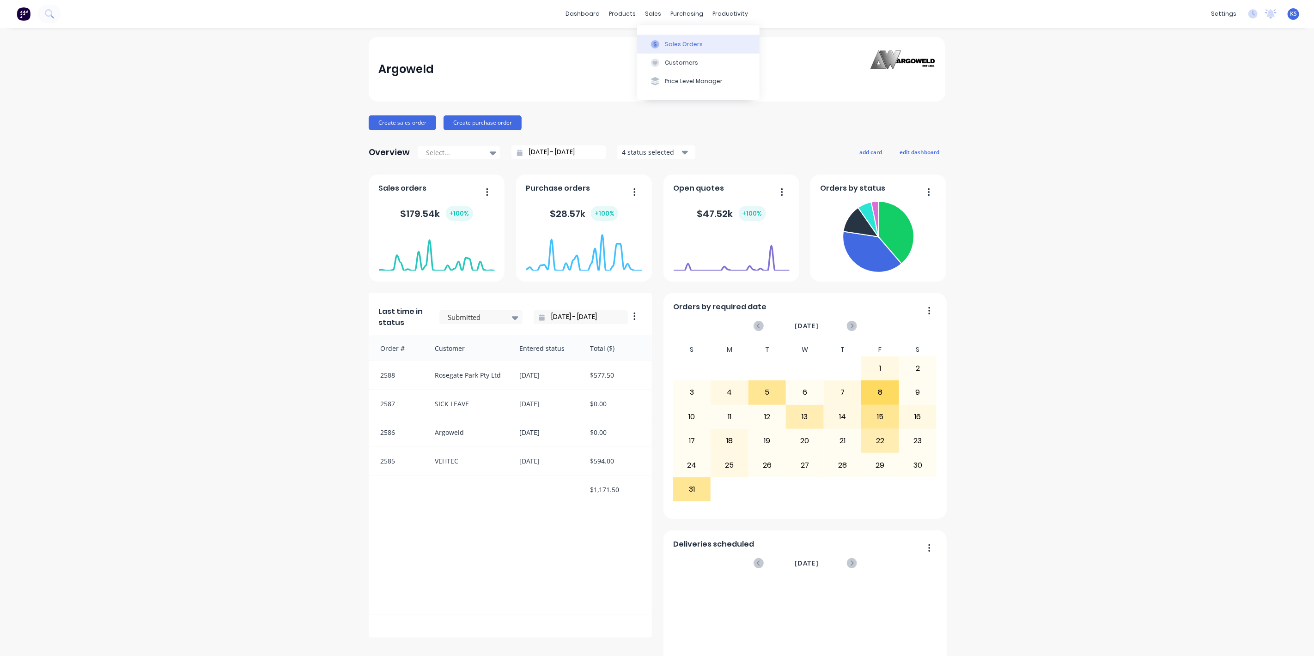
click at [682, 47] on div "Sales Orders" at bounding box center [684, 44] width 38 height 8
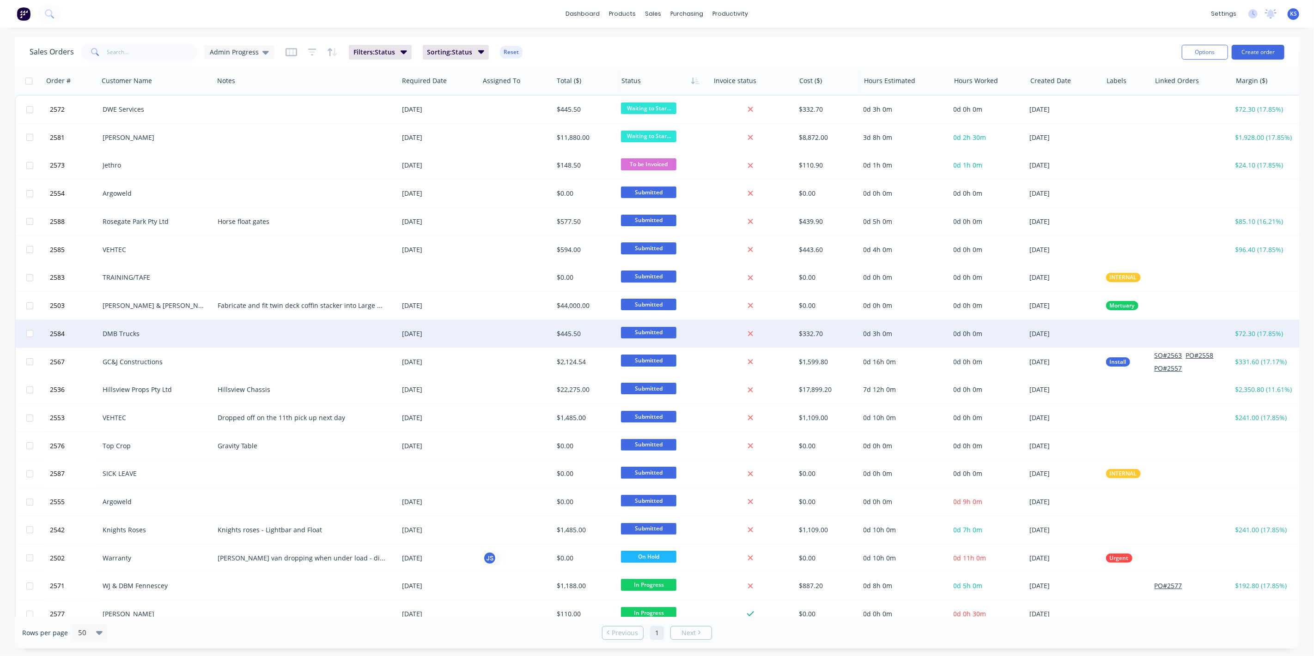
click at [121, 332] on div "DMB Trucks" at bounding box center [154, 333] width 103 height 9
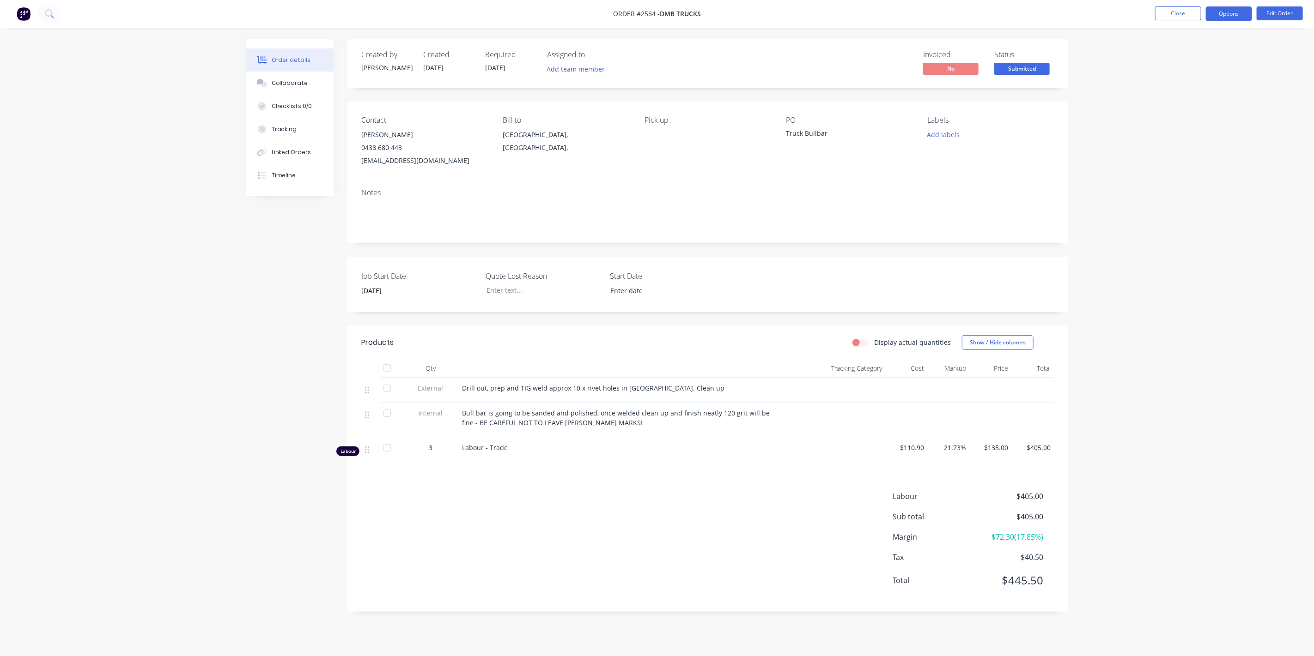
click at [1234, 17] on button "Options" at bounding box center [1228, 13] width 46 height 15
click at [1194, 114] on div "Work Order" at bounding box center [1200, 111] width 85 height 13
click at [1189, 91] on div "Without pricing" at bounding box center [1200, 92] width 85 height 13
click at [233, 376] on div "Order details Collaborate Checklists 0/0 Tracking Linked Orders Timeline Order …" at bounding box center [657, 328] width 1314 height 656
click at [18, 84] on div "Order details Collaborate Checklists 0/0 Tracking Linked Orders Timeline Order …" at bounding box center [657, 328] width 1314 height 656
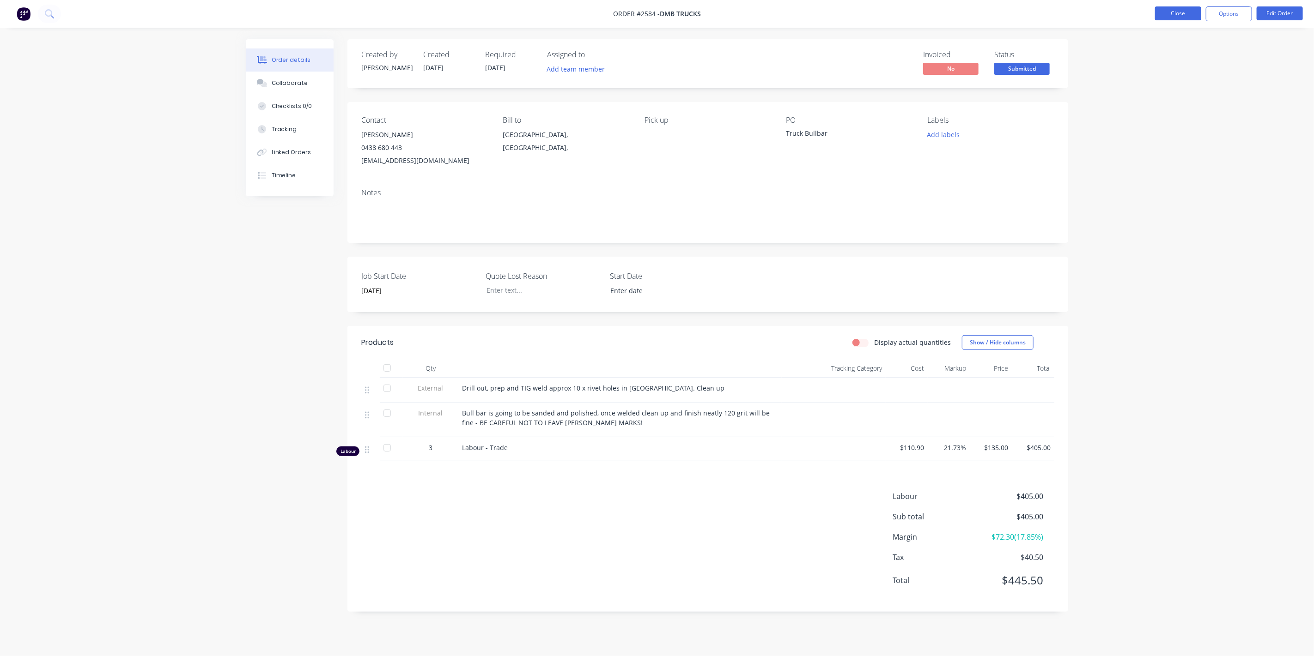
click at [1166, 11] on button "Close" at bounding box center [1178, 13] width 46 height 14
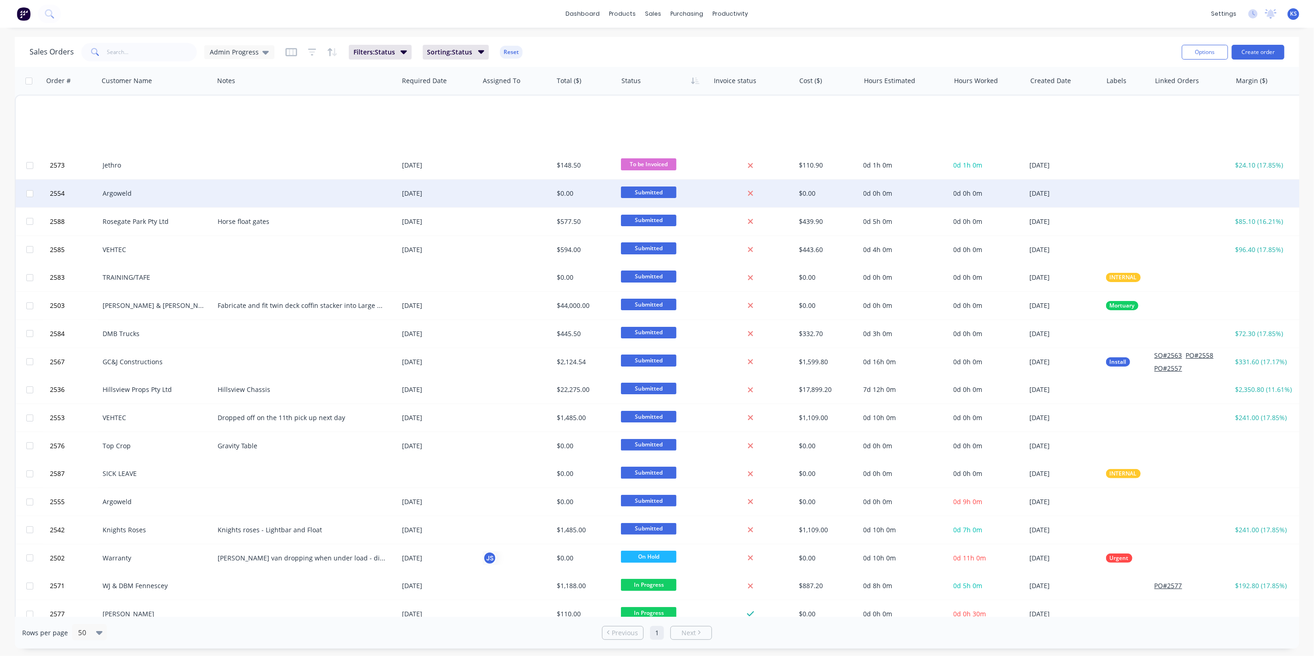
scroll to position [410, 0]
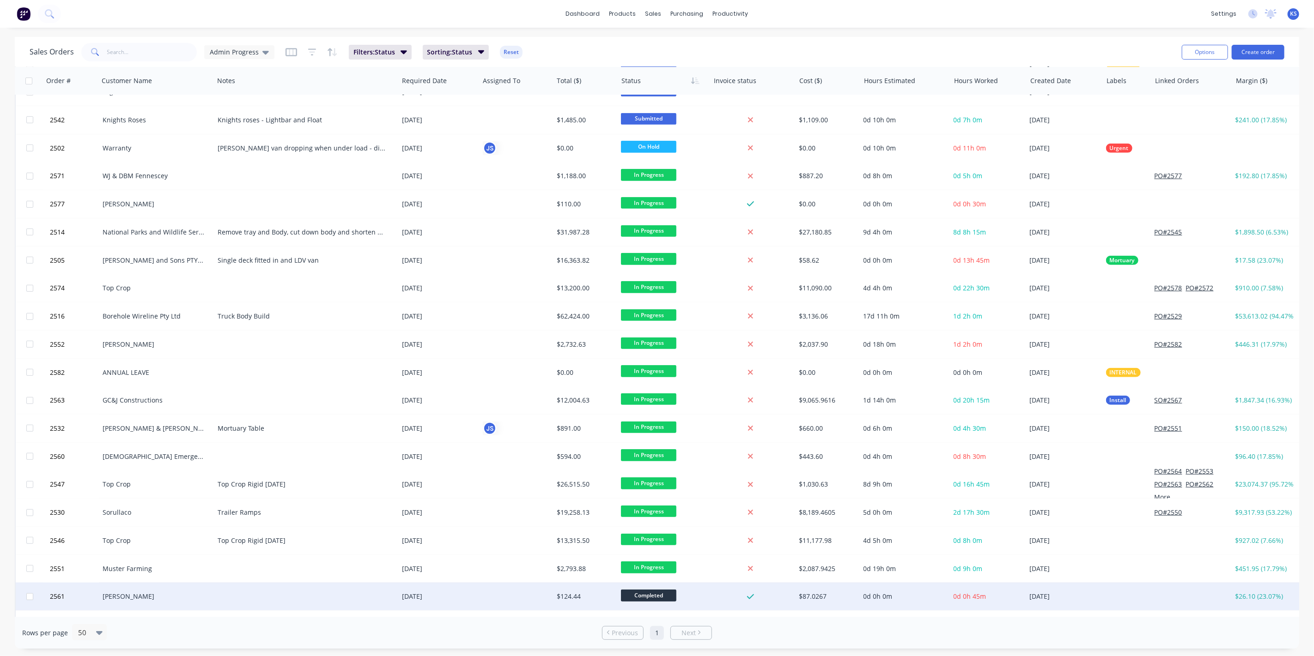
click at [663, 595] on span "Completed" at bounding box center [648, 596] width 55 height 12
click at [654, 568] on span "Picked Up" at bounding box center [639, 568] width 30 height 9
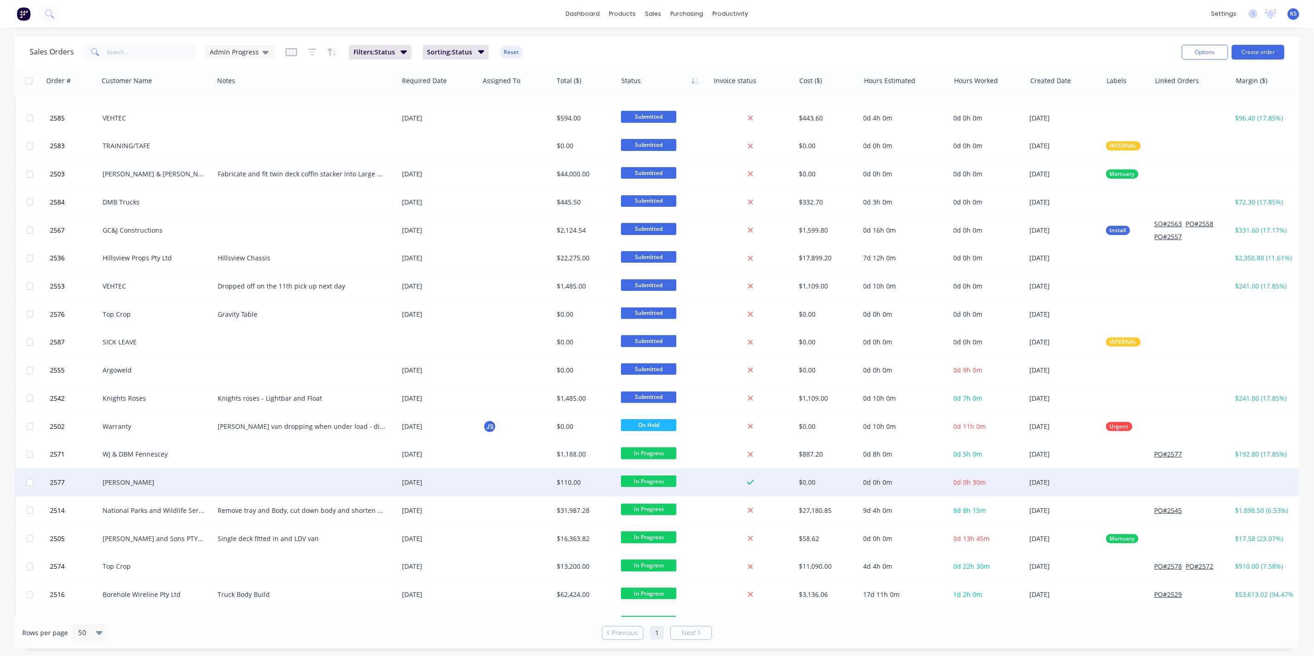
scroll to position [0, 0]
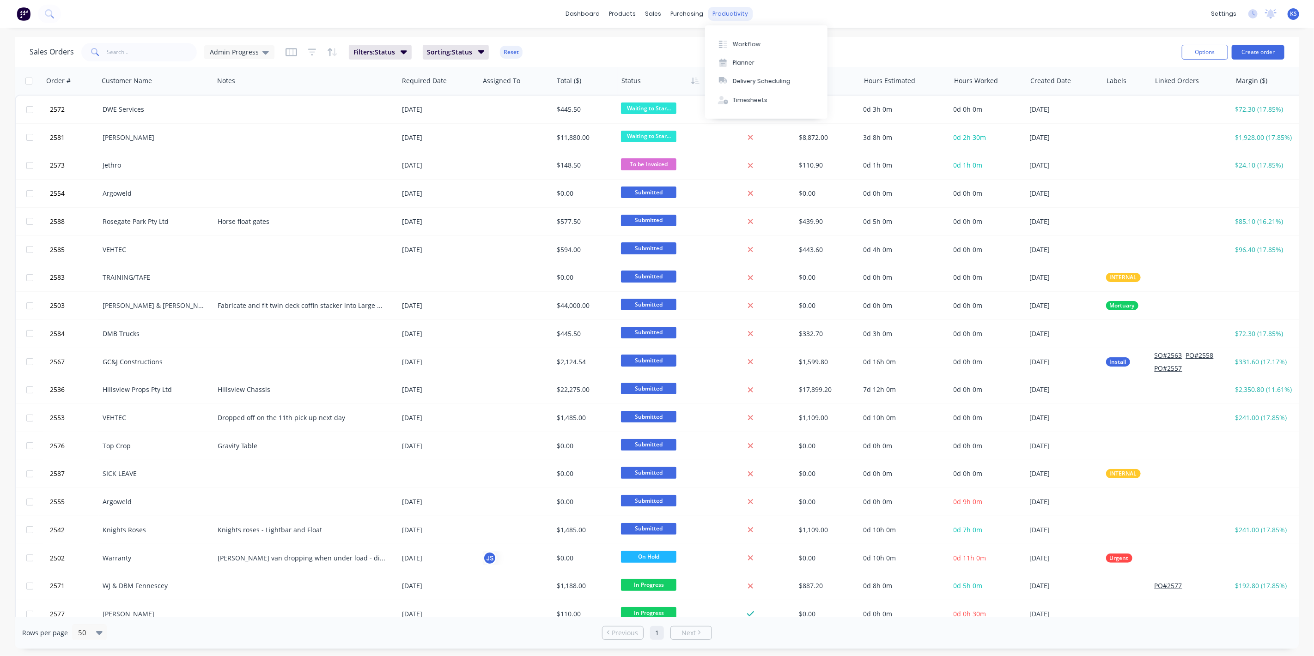
click at [715, 12] on div "productivity" at bounding box center [730, 14] width 45 height 14
click at [743, 106] on button "Timesheets" at bounding box center [766, 100] width 122 height 18
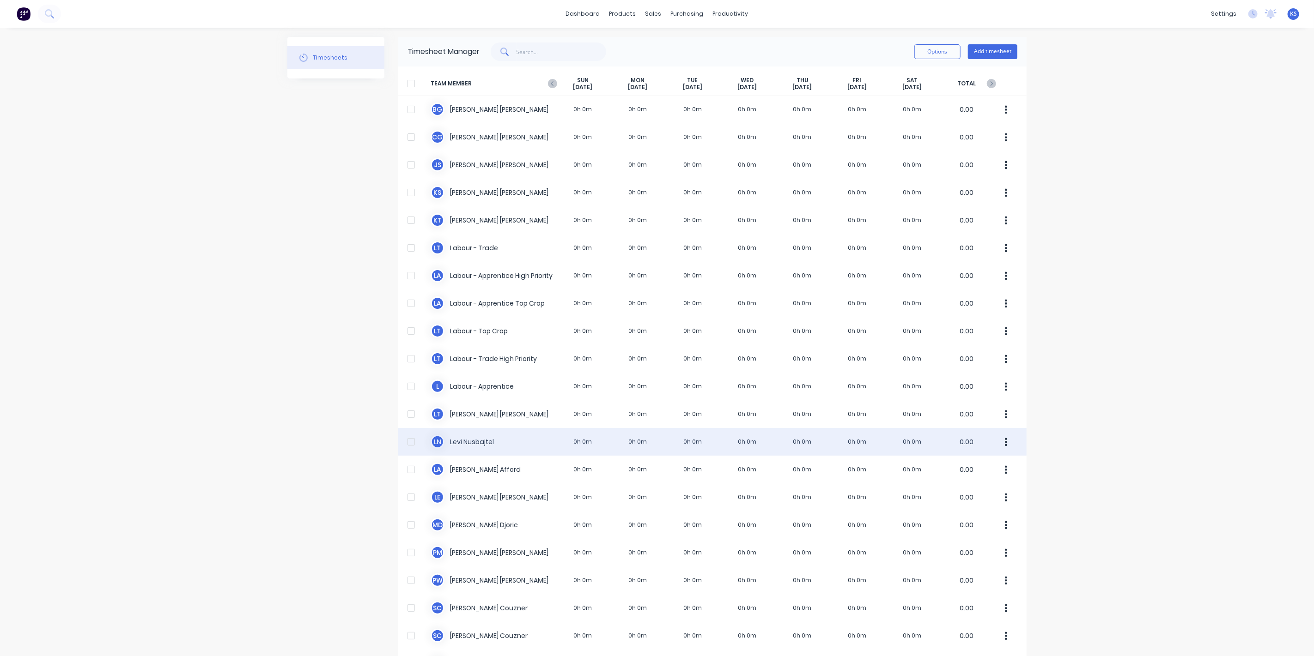
click at [462, 438] on div "[PERSON_NAME] Nusbajtel 0h 0m 0h 0m 0h 0m 0h 0m 0h 0m 0h 0m 0h 0m 0.00" at bounding box center [712, 442] width 628 height 28
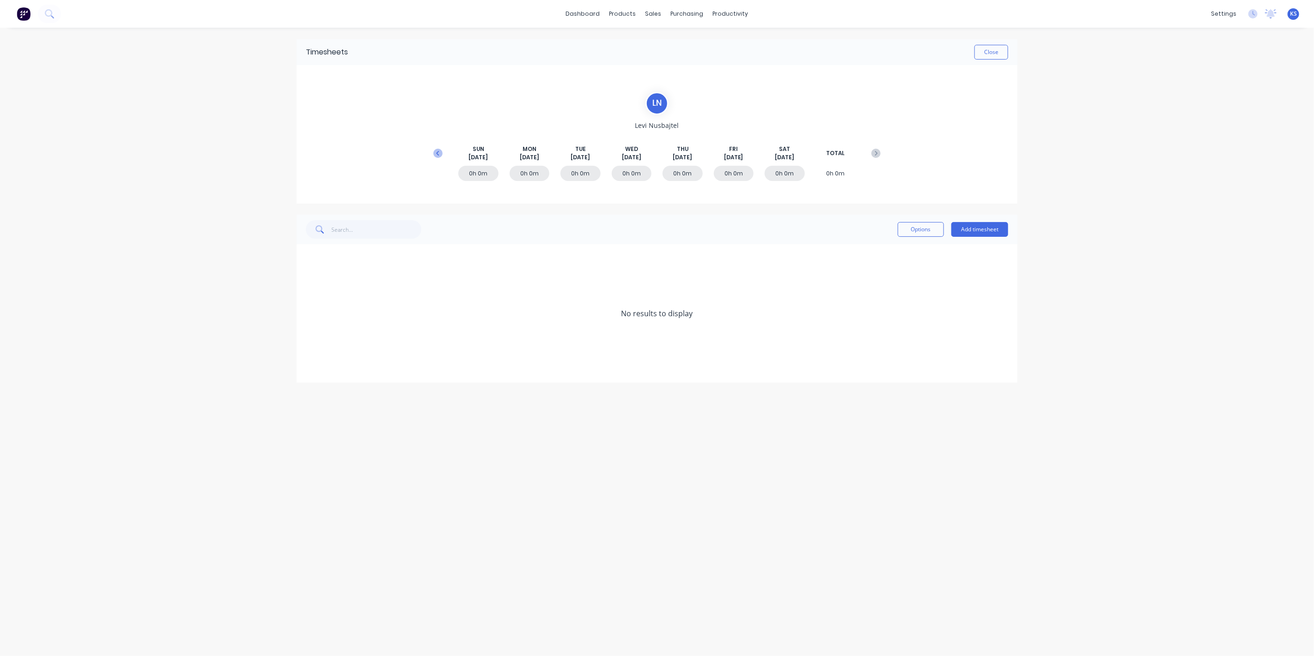
click at [435, 149] on icon at bounding box center [437, 153] width 9 height 9
click at [310, 370] on icon at bounding box center [309, 369] width 6 height 6
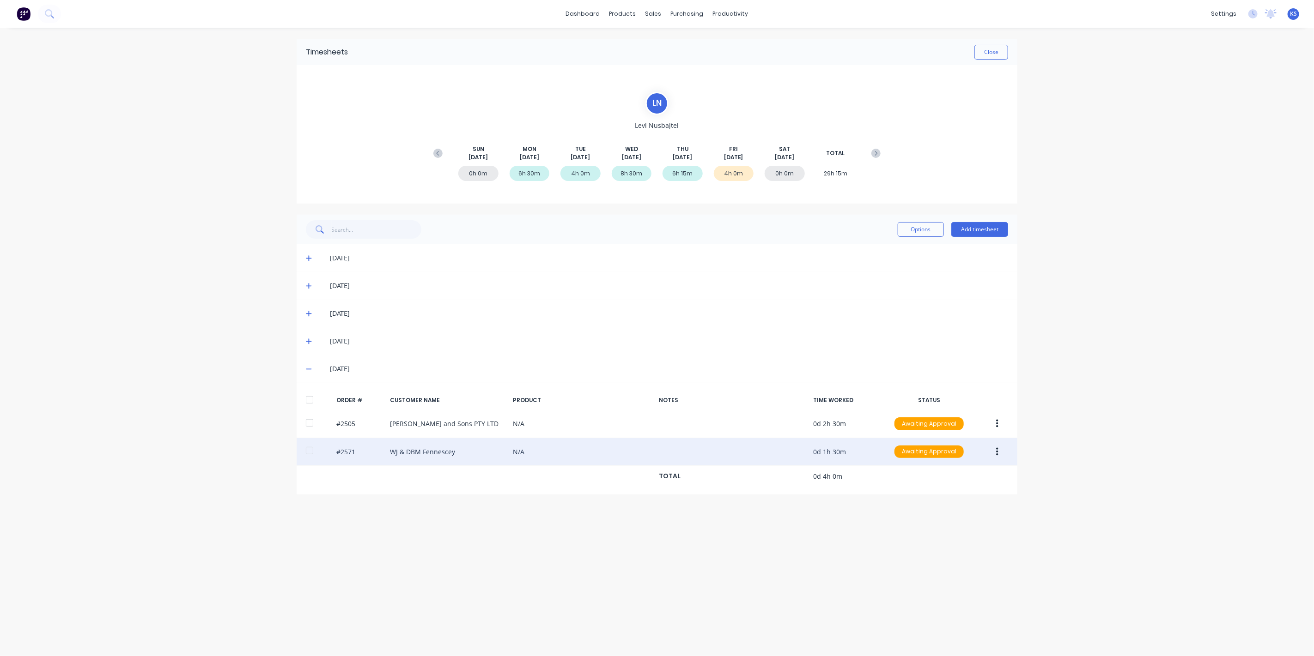
click at [309, 449] on div at bounding box center [309, 451] width 18 height 18
click at [998, 456] on button "button" at bounding box center [997, 452] width 22 height 17
click at [958, 478] on div "Approve" at bounding box center [963, 476] width 71 height 13
click at [993, 55] on button "Close" at bounding box center [991, 52] width 34 height 15
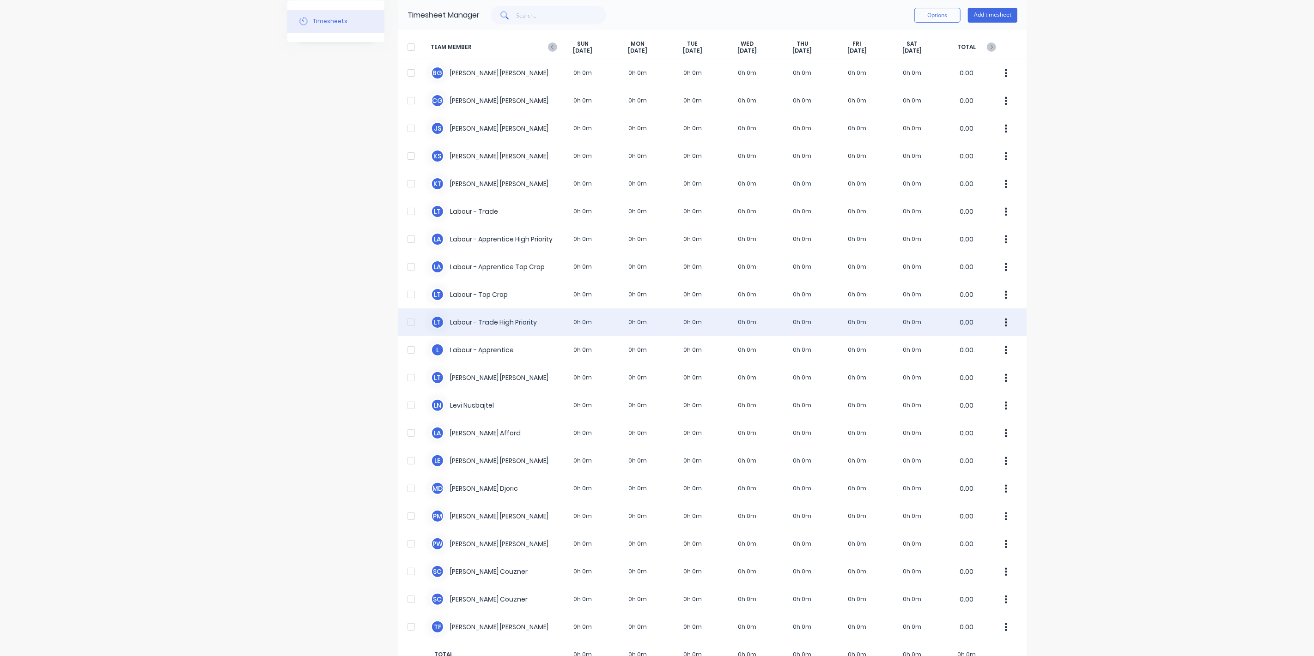
scroll to position [63, 0]
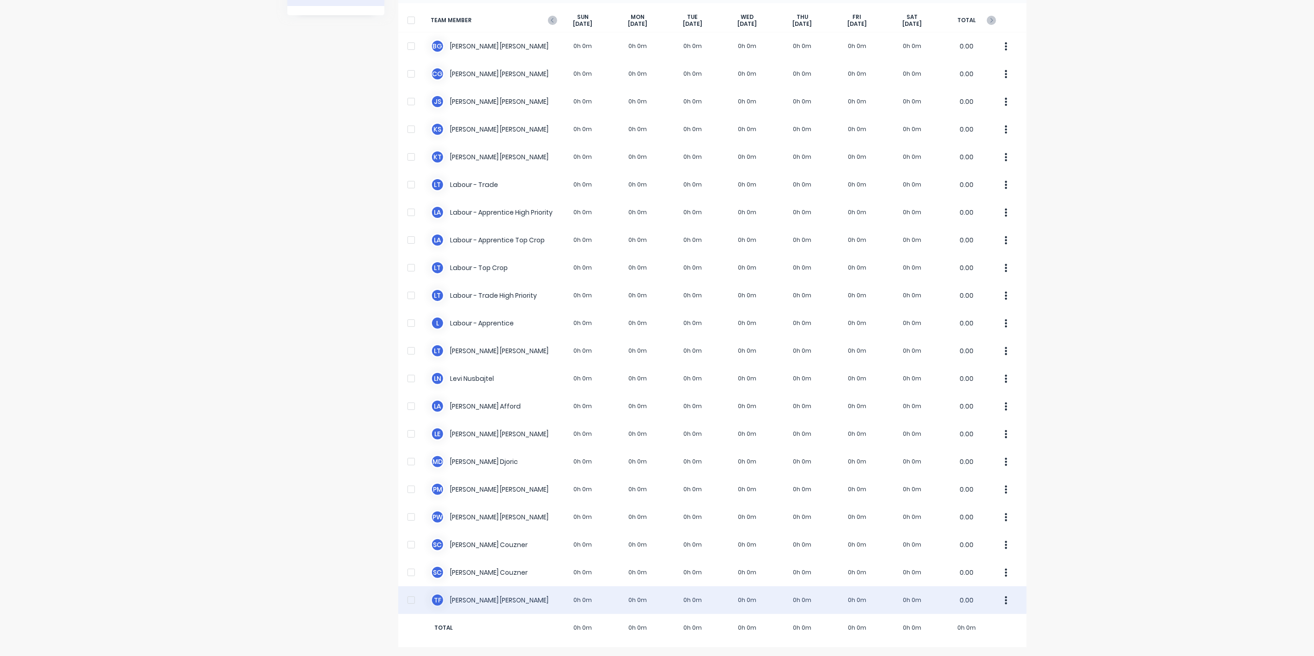
click at [510, 599] on div "T F [PERSON_NAME] 0h 0m 0h 0m 0h 0m 0h 0m 0h 0m 0h 0m 0h 0m 0.00" at bounding box center [712, 601] width 628 height 28
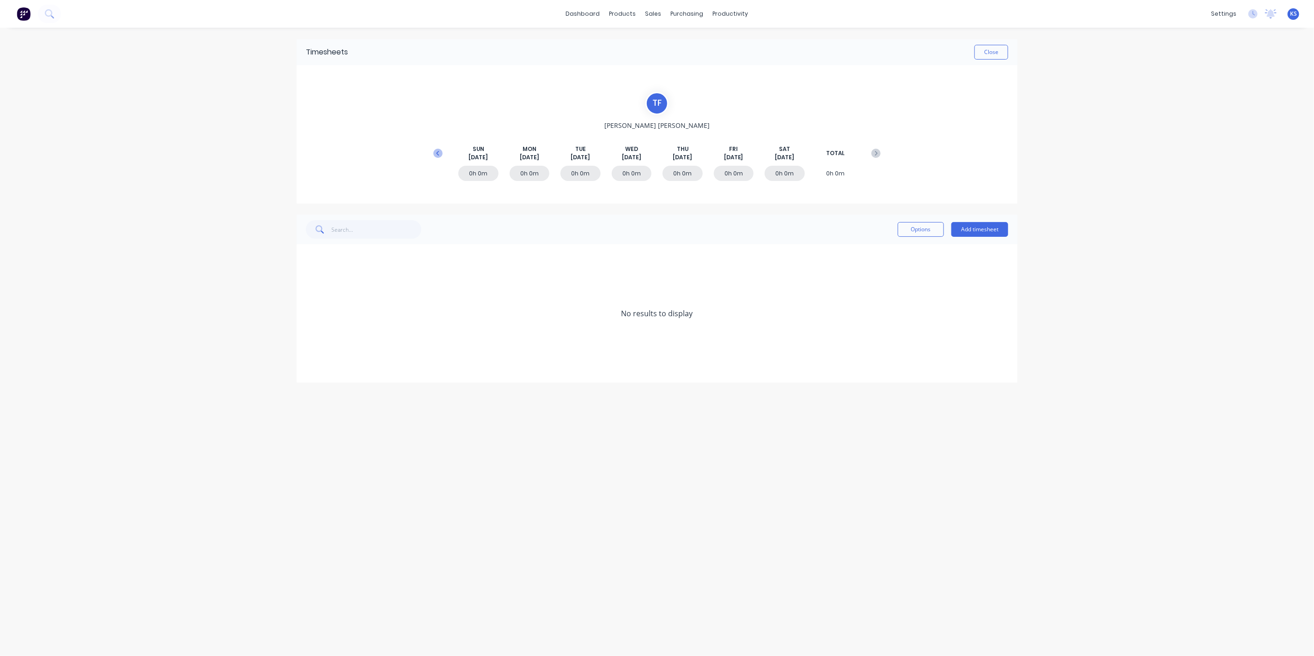
click at [437, 152] on icon at bounding box center [437, 153] width 3 height 5
click at [307, 367] on icon at bounding box center [309, 369] width 6 height 6
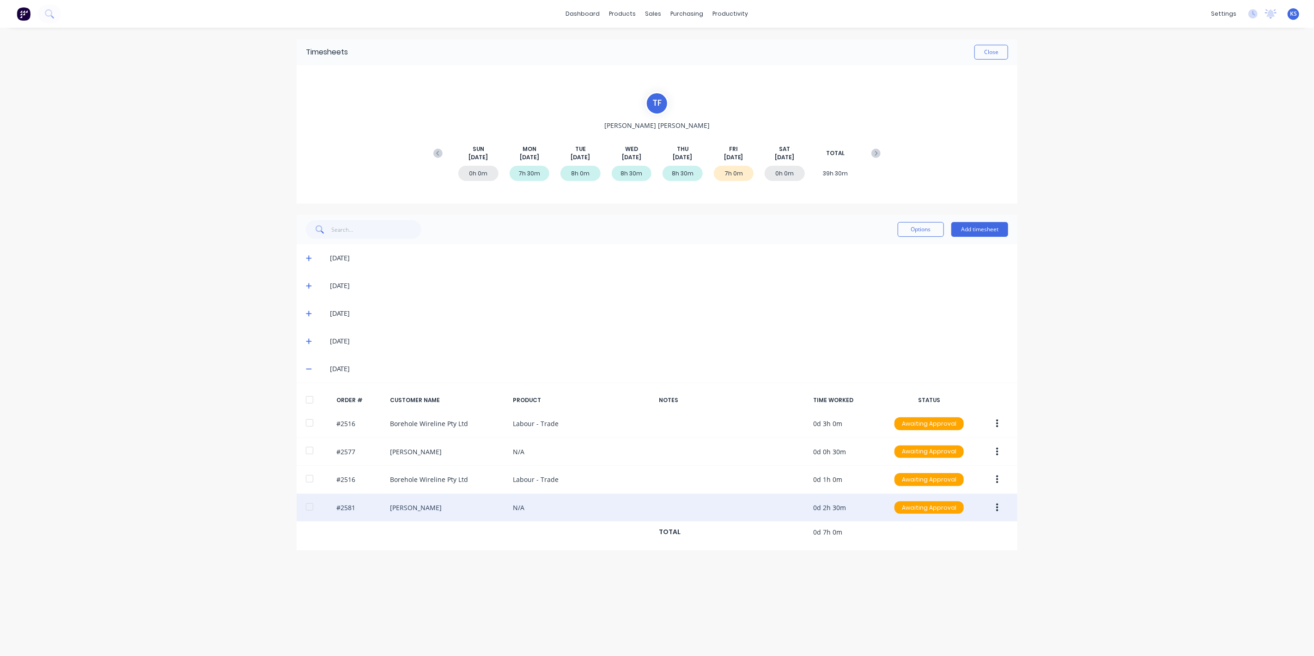
click at [310, 501] on div at bounding box center [309, 507] width 18 height 18
click at [997, 508] on icon "button" at bounding box center [997, 508] width 2 height 10
click at [947, 563] on div "Edit" at bounding box center [963, 569] width 71 height 13
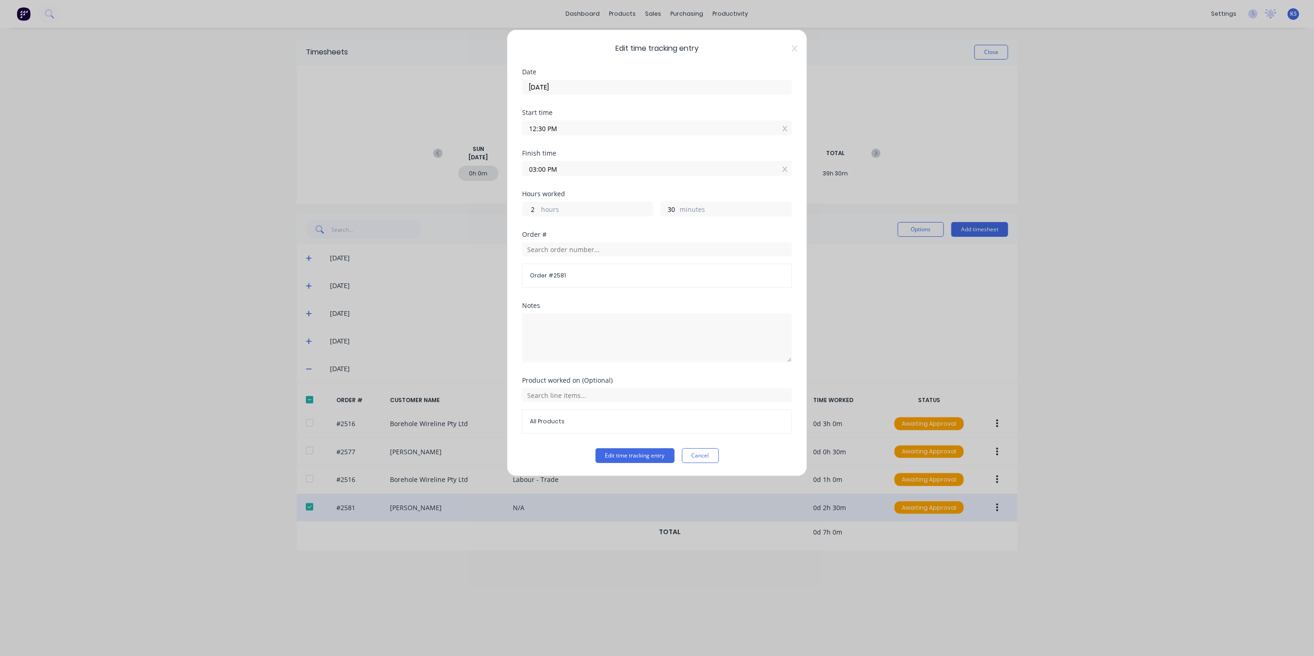
click at [799, 48] on div "Edit time tracking entry Date [DATE] Start time 12:30 PM Finish time 03:00 PM H…" at bounding box center [657, 253] width 300 height 447
click at [795, 42] on div "Edit time tracking entry Date [DATE] Start time 12:30 PM Finish time 03:00 PM H…" at bounding box center [657, 253] width 300 height 447
click at [793, 45] on icon at bounding box center [795, 48] width 6 height 7
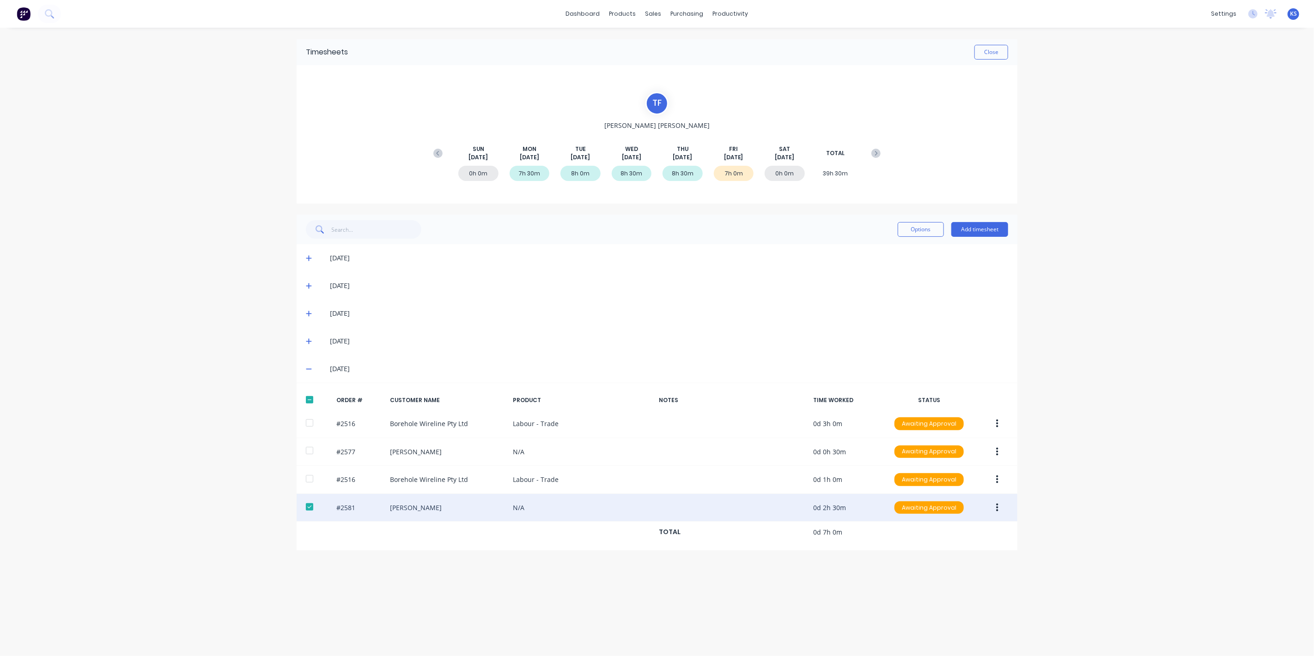
click at [996, 509] on icon "button" at bounding box center [997, 508] width 2 height 10
click at [972, 533] on div "Approve" at bounding box center [963, 532] width 71 height 13
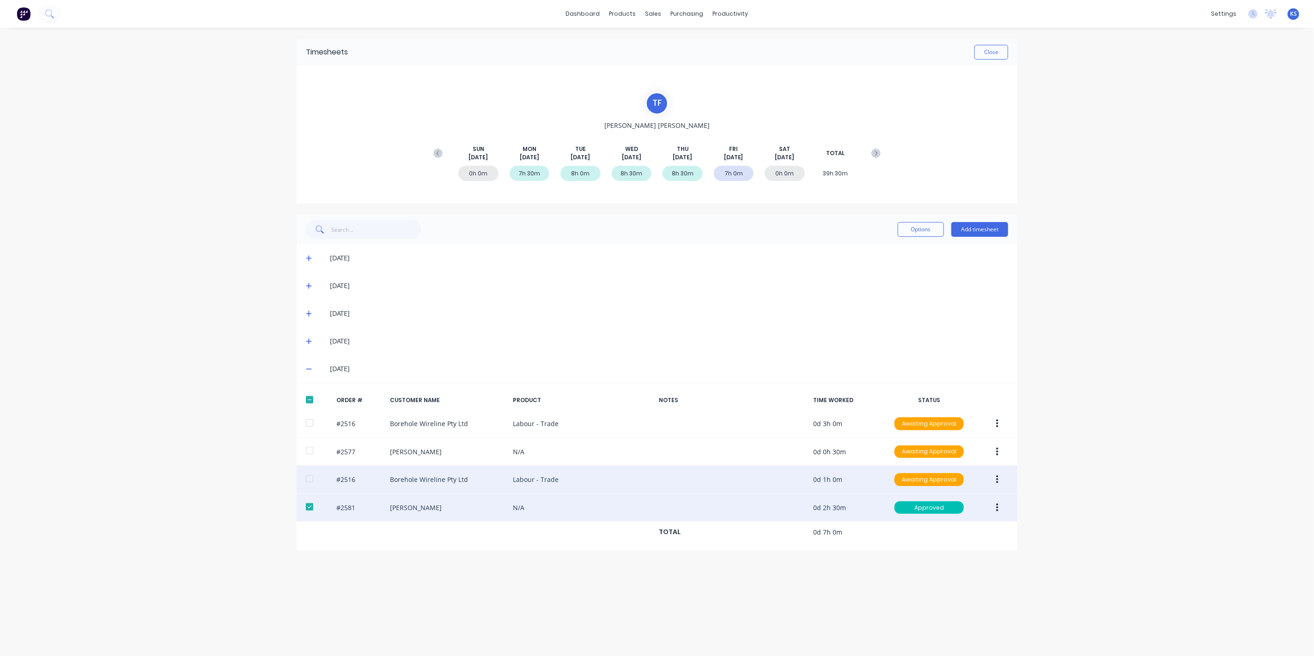
click at [307, 476] on div at bounding box center [309, 479] width 18 height 18
click at [998, 481] on icon "button" at bounding box center [997, 480] width 2 height 10
click at [947, 502] on div "Approve" at bounding box center [963, 503] width 71 height 13
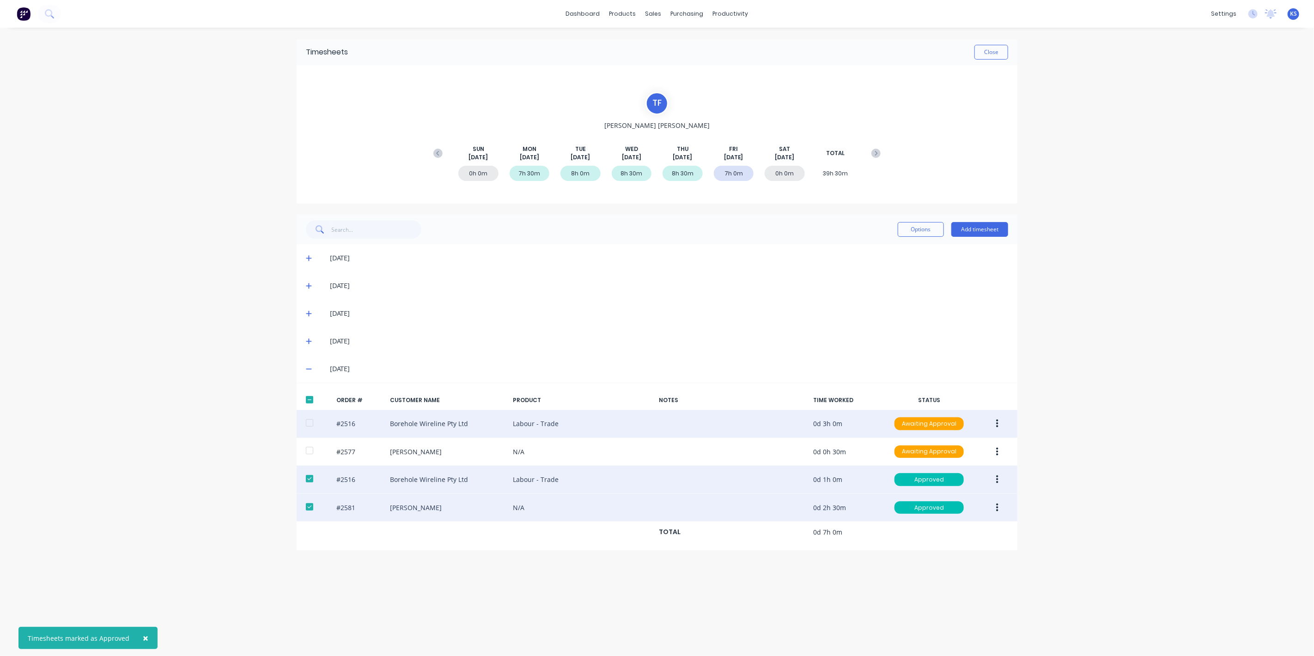
click at [997, 424] on icon "button" at bounding box center [997, 424] width 2 height 8
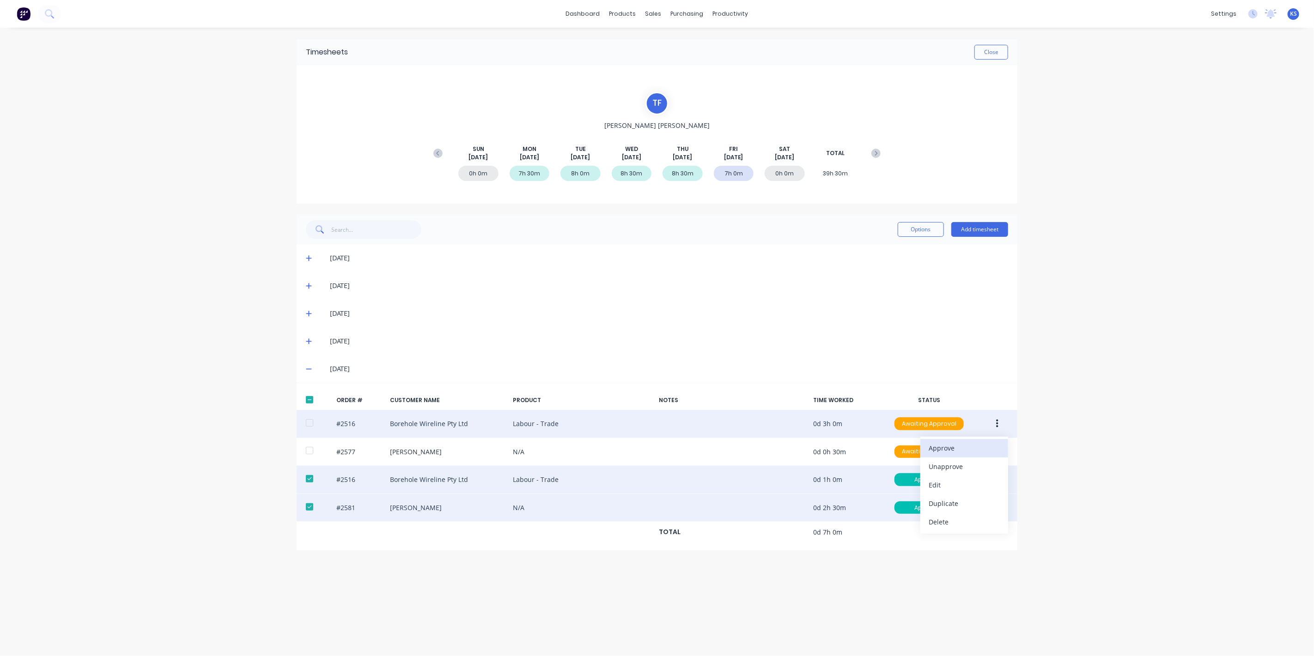
click at [956, 445] on div "Approve" at bounding box center [963, 448] width 71 height 13
click at [986, 50] on button "Close" at bounding box center [991, 52] width 34 height 15
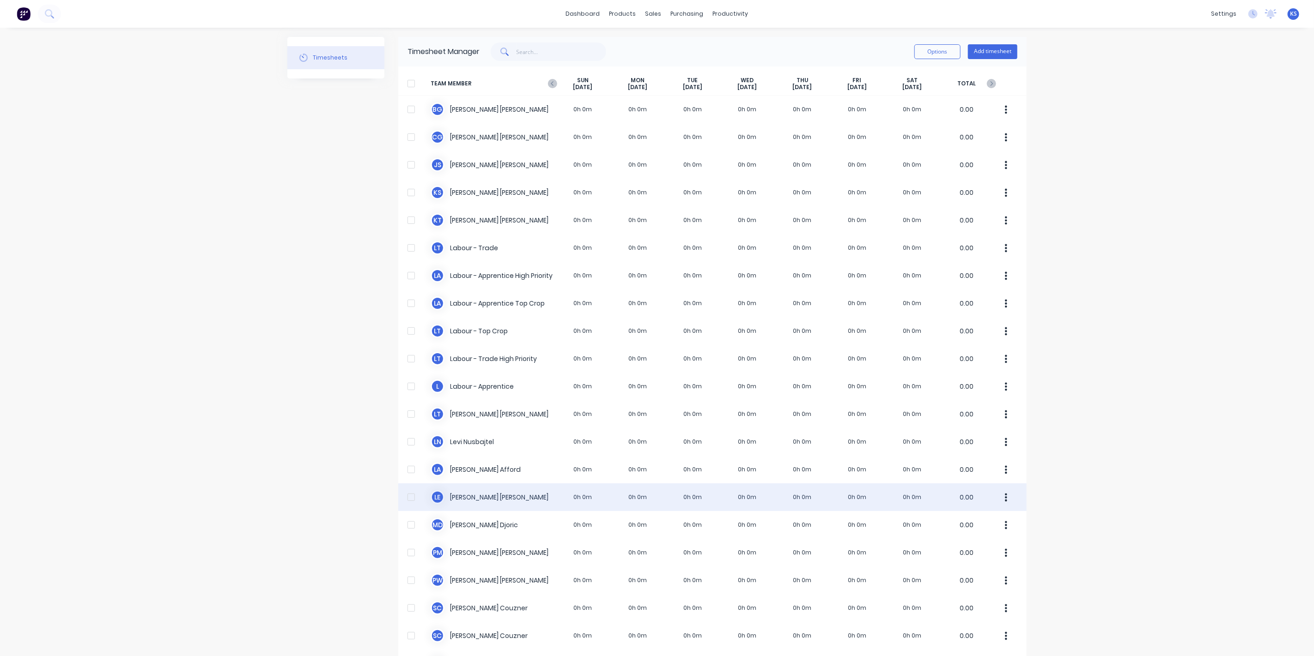
scroll to position [51, 0]
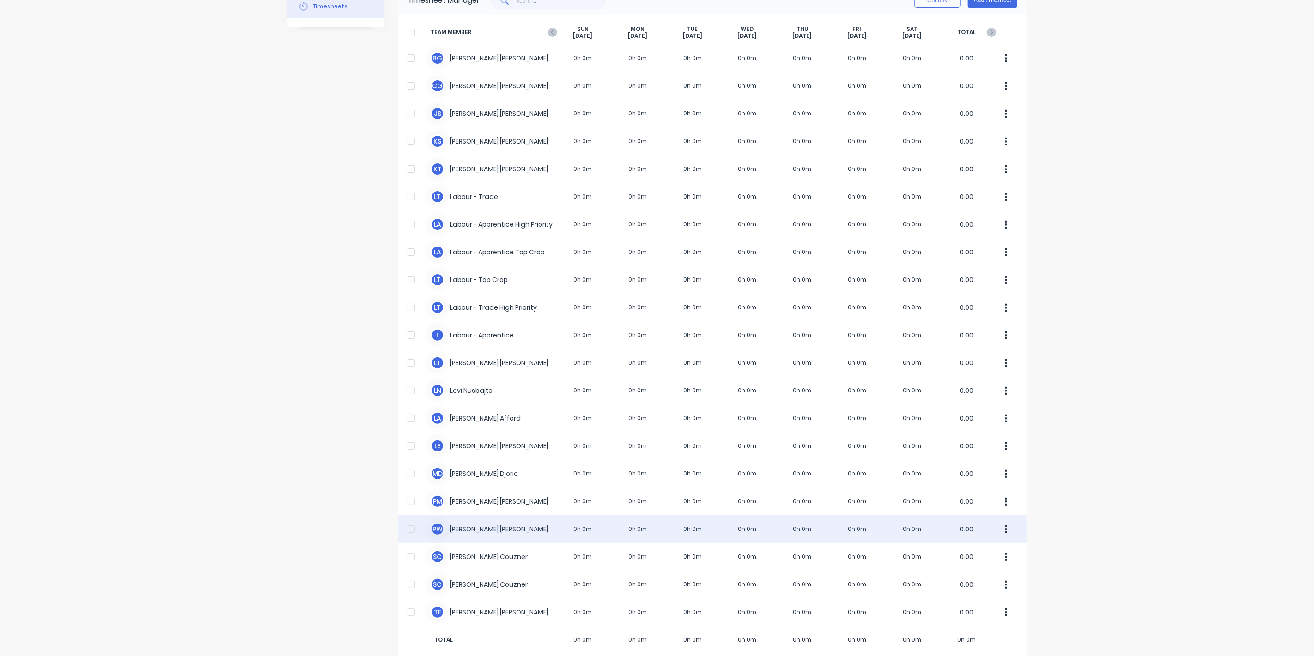
click at [493, 531] on div "P W [PERSON_NAME] 0h 0m 0h 0m 0h 0m 0h 0m 0h 0m 0h 0m 0h 0m 0.00" at bounding box center [712, 529] width 628 height 28
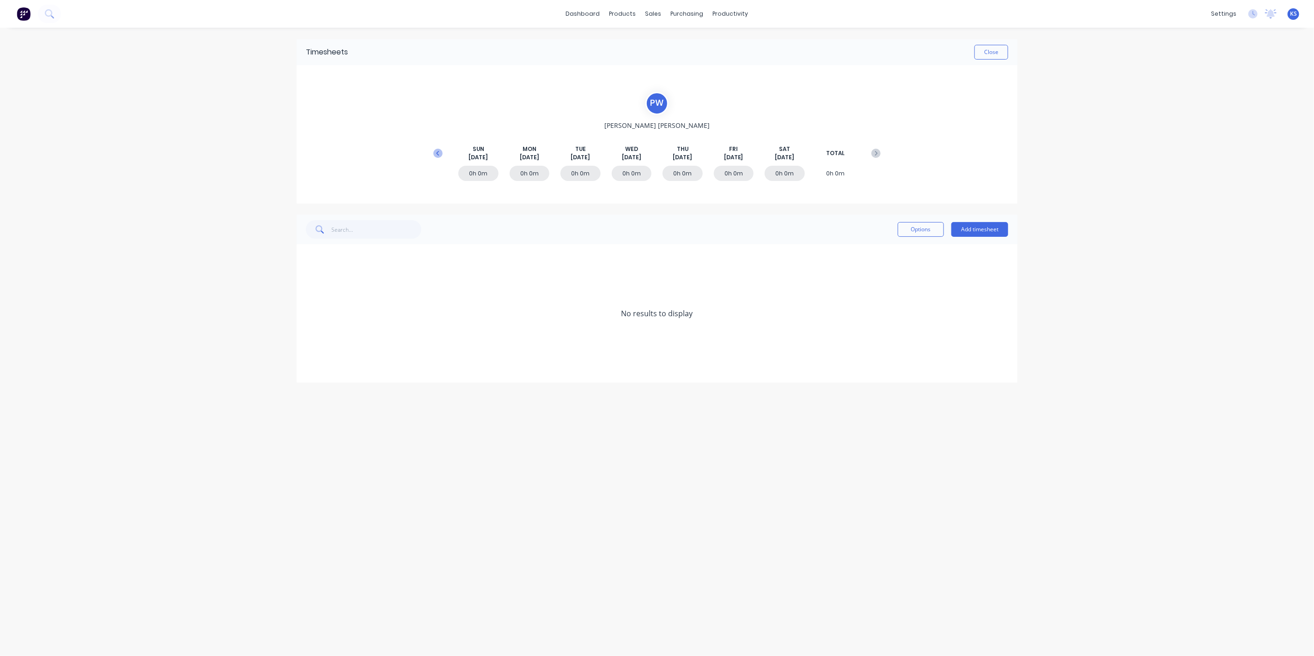
click at [439, 150] on icon at bounding box center [437, 153] width 9 height 9
click at [306, 337] on span at bounding box center [310, 341] width 9 height 9
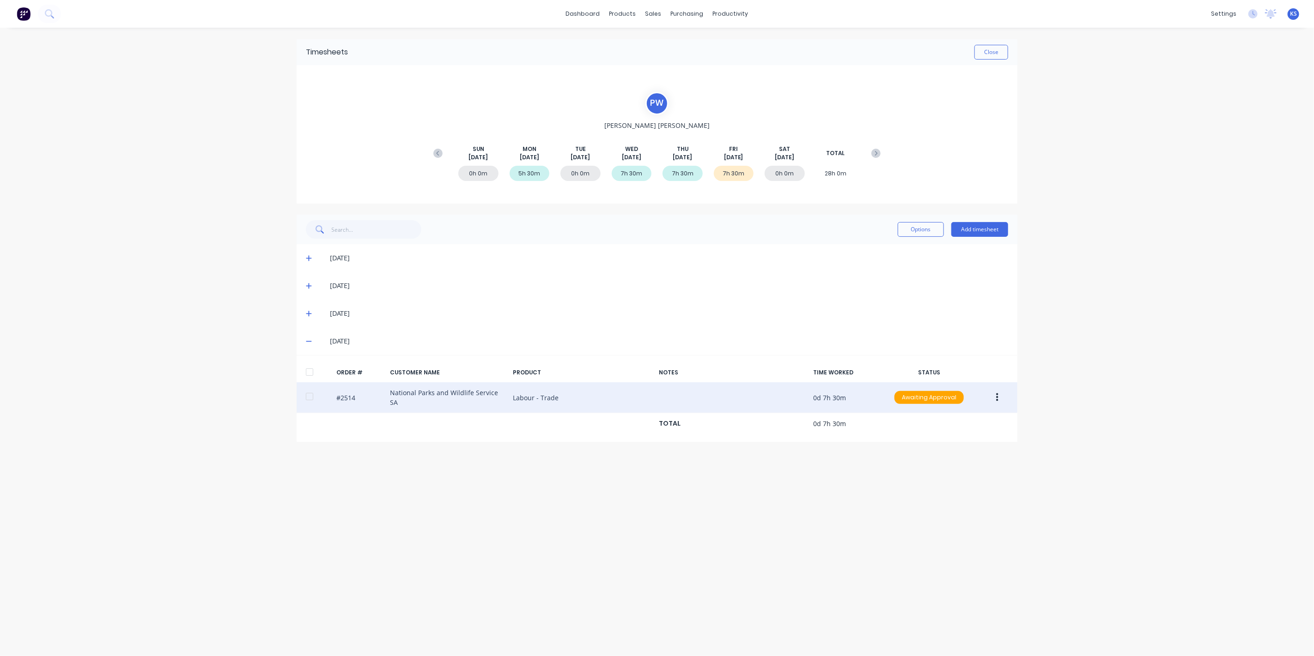
click at [310, 388] on div at bounding box center [309, 396] width 18 height 18
click at [1000, 393] on button "button" at bounding box center [997, 397] width 22 height 17
click at [944, 418] on div "Approve" at bounding box center [963, 421] width 71 height 13
click at [986, 47] on button "Close" at bounding box center [991, 52] width 34 height 15
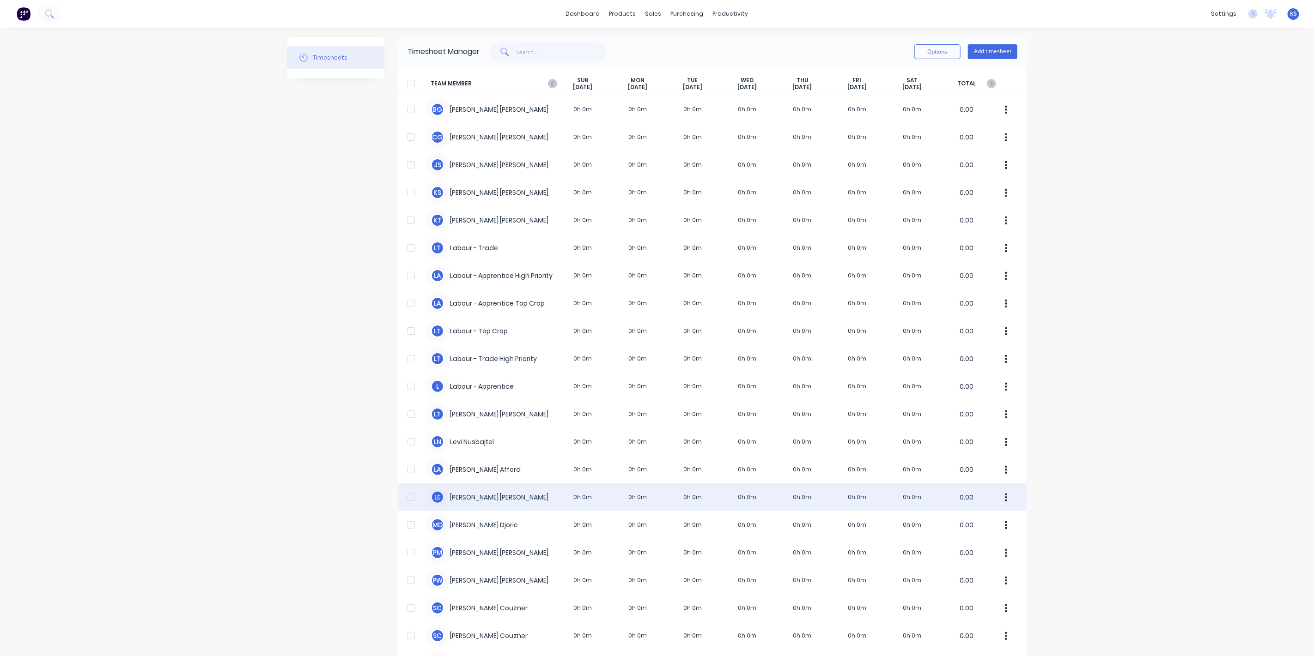
click at [468, 492] on div "L E [PERSON_NAME] 0h 0m 0h 0m 0h 0m 0h 0m 0h 0m 0h 0m 0h 0m 0.00" at bounding box center [712, 498] width 628 height 28
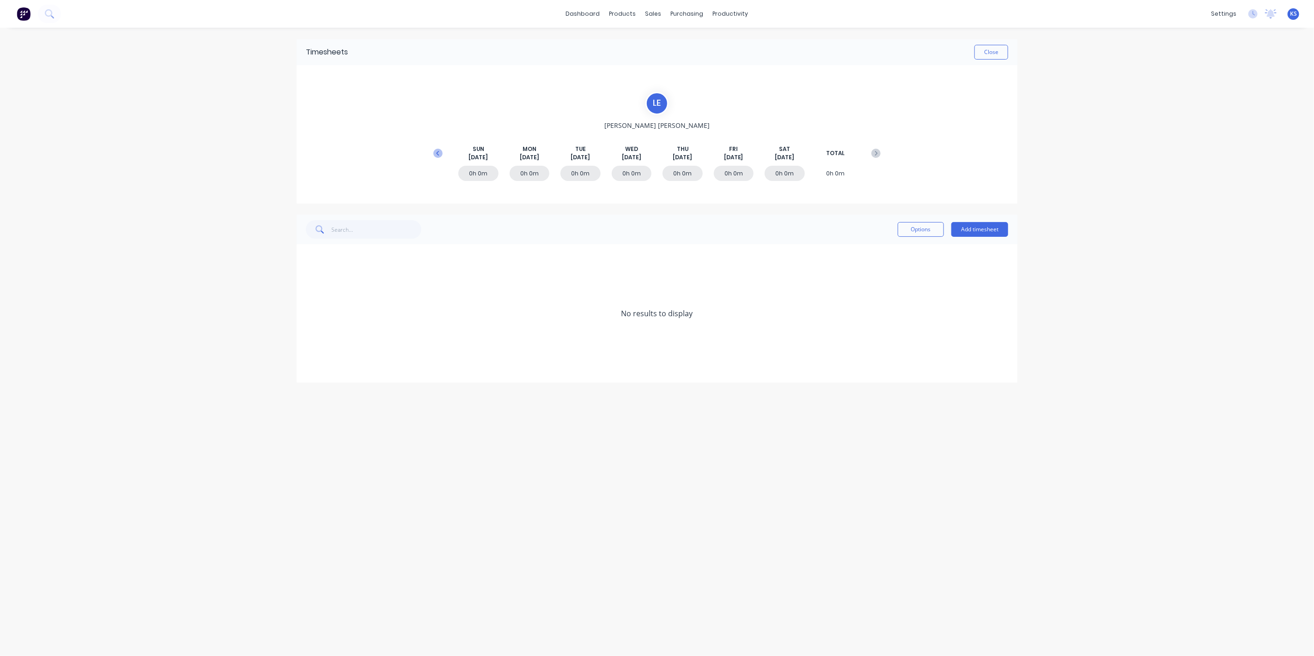
click at [438, 153] on icon at bounding box center [437, 153] width 9 height 9
click at [309, 369] on icon at bounding box center [309, 370] width 6 height 6
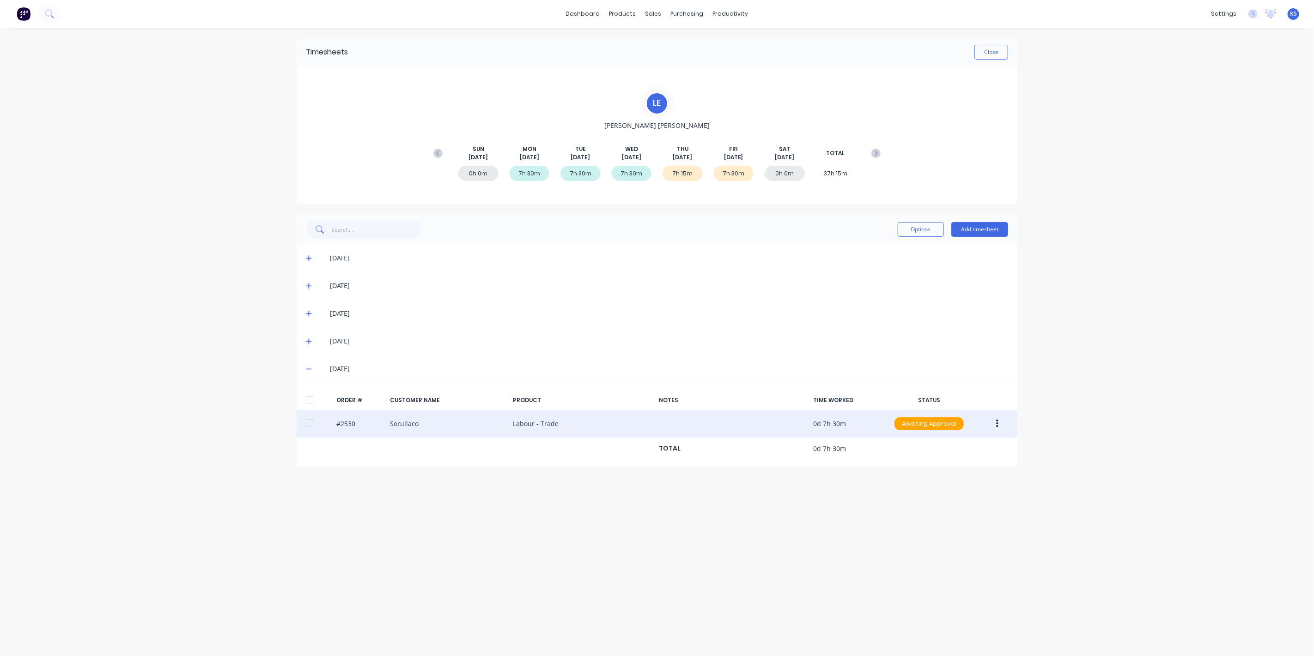
click at [307, 422] on div at bounding box center [309, 423] width 18 height 18
click at [991, 427] on button "button" at bounding box center [997, 424] width 22 height 17
click at [952, 453] on div "Approve" at bounding box center [963, 448] width 71 height 13
click at [984, 54] on button "Close" at bounding box center [991, 52] width 34 height 15
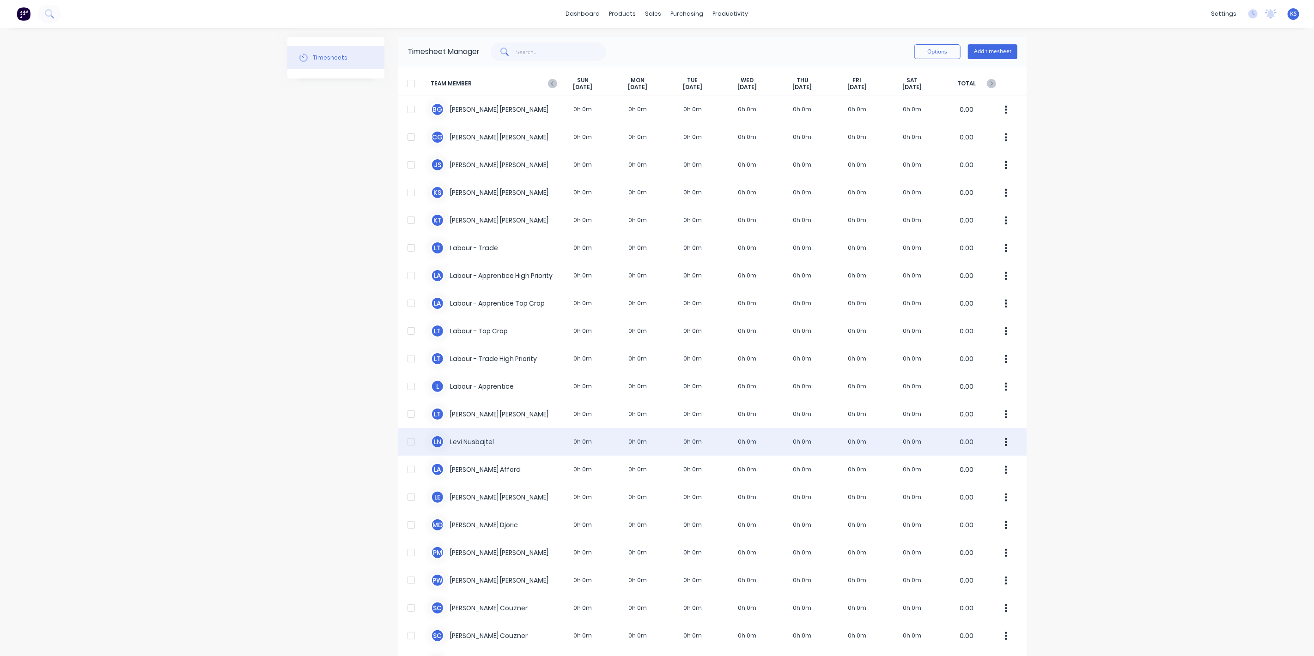
click at [472, 440] on div "[PERSON_NAME] Nusbajtel 0h 0m 0h 0m 0h 0m 0h 0m 0h 0m 0h 0m 0h 0m 0.00" at bounding box center [712, 442] width 628 height 28
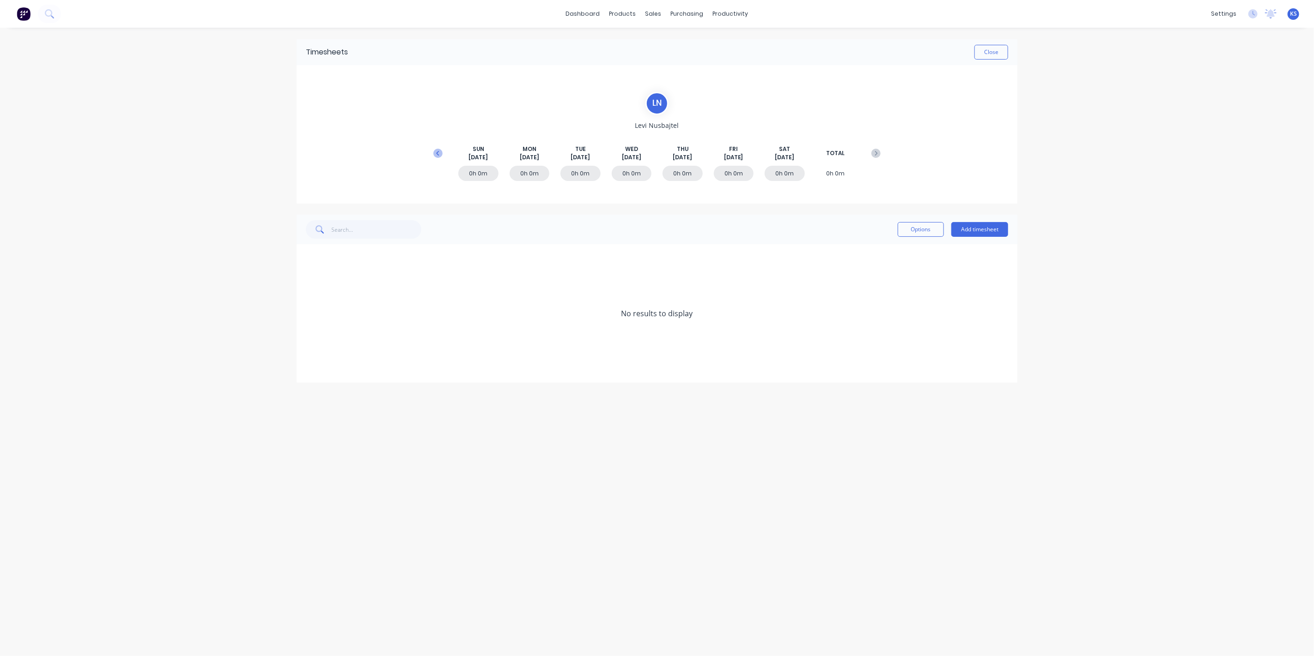
click at [436, 151] on icon at bounding box center [437, 153] width 9 height 9
click at [306, 370] on icon at bounding box center [309, 369] width 6 height 6
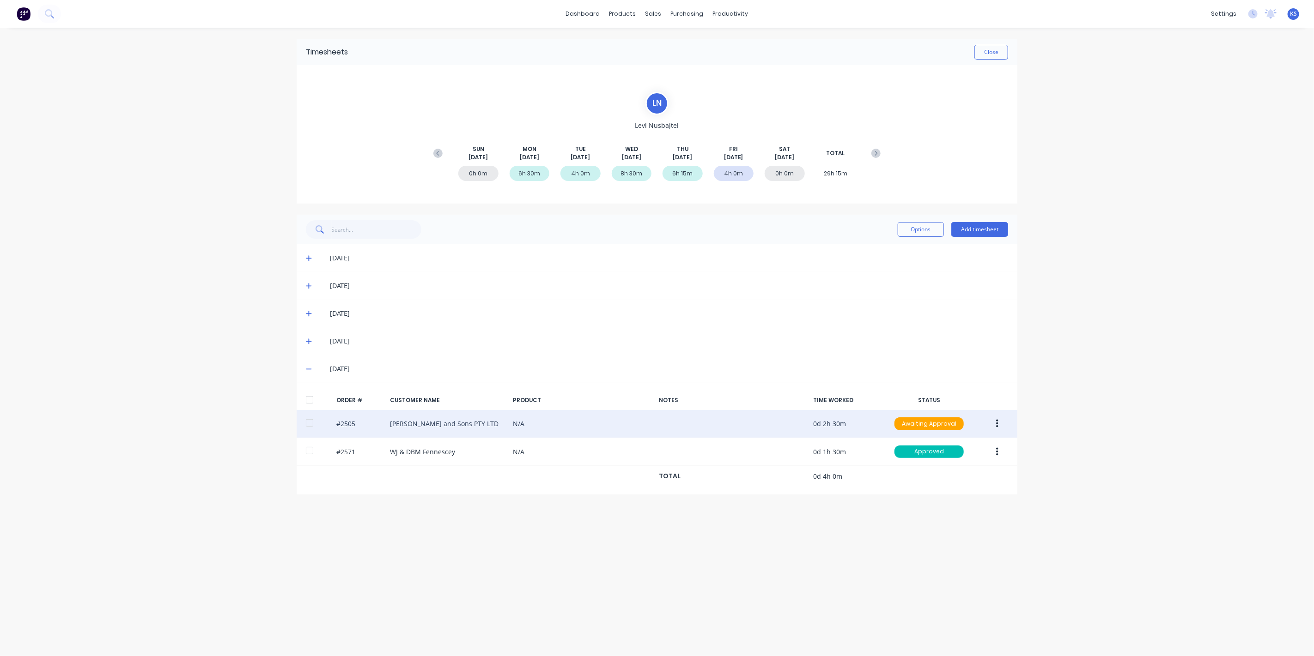
click at [309, 422] on div at bounding box center [309, 423] width 18 height 18
click at [1004, 423] on button "button" at bounding box center [997, 424] width 22 height 17
click at [958, 448] on div "Approve" at bounding box center [963, 448] width 71 height 13
click at [991, 55] on button "Close" at bounding box center [991, 52] width 34 height 15
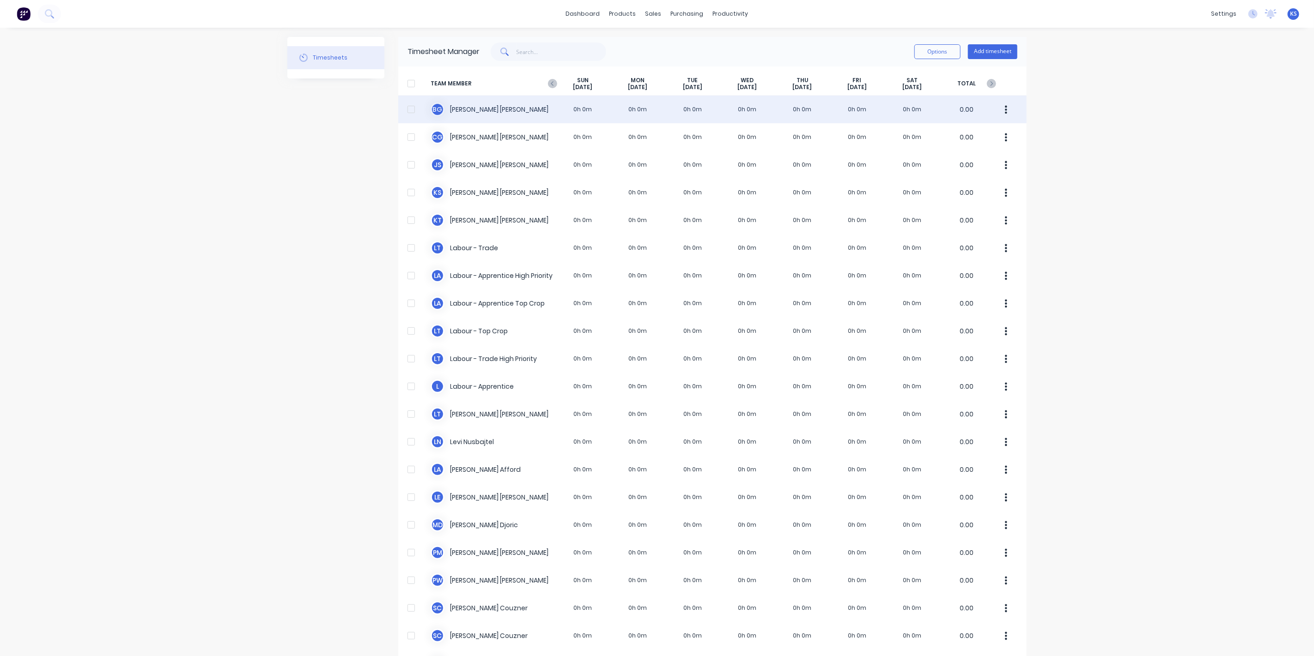
click at [467, 112] on div "[PERSON_NAME] 0h 0m 0h 0m 0h 0m 0h 0m 0h 0m 0h 0m 0h 0m 0.00" at bounding box center [712, 110] width 628 height 28
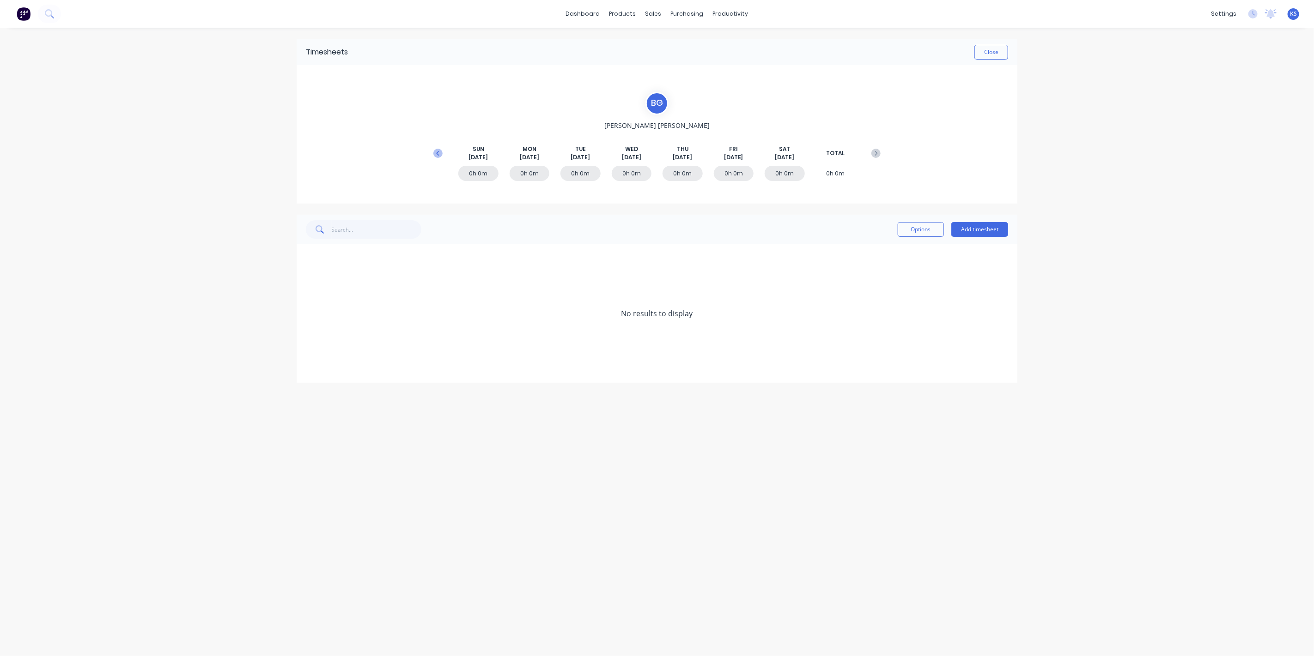
click at [436, 153] on icon at bounding box center [437, 153] width 9 height 9
click at [309, 367] on icon at bounding box center [309, 369] width 6 height 6
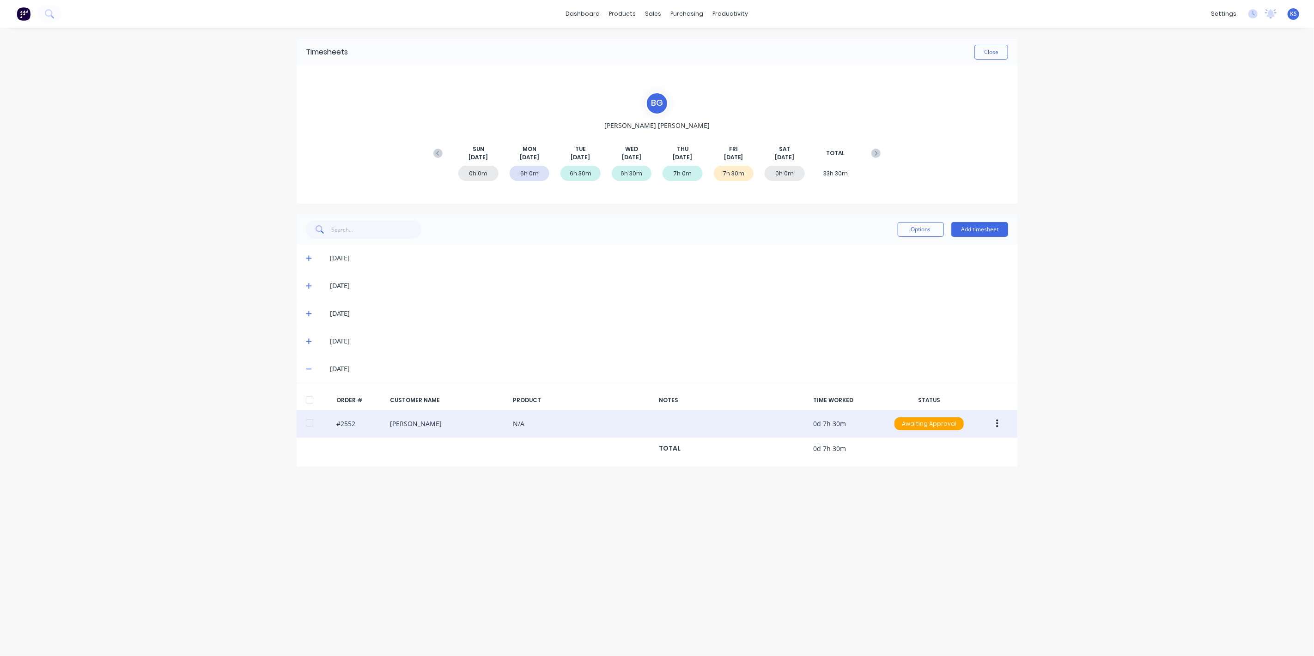
click at [314, 424] on div at bounding box center [309, 423] width 18 height 18
click at [996, 422] on icon "button" at bounding box center [997, 424] width 2 height 10
click at [949, 450] on div "Approve" at bounding box center [963, 448] width 71 height 13
click at [990, 56] on button "Close" at bounding box center [991, 52] width 34 height 15
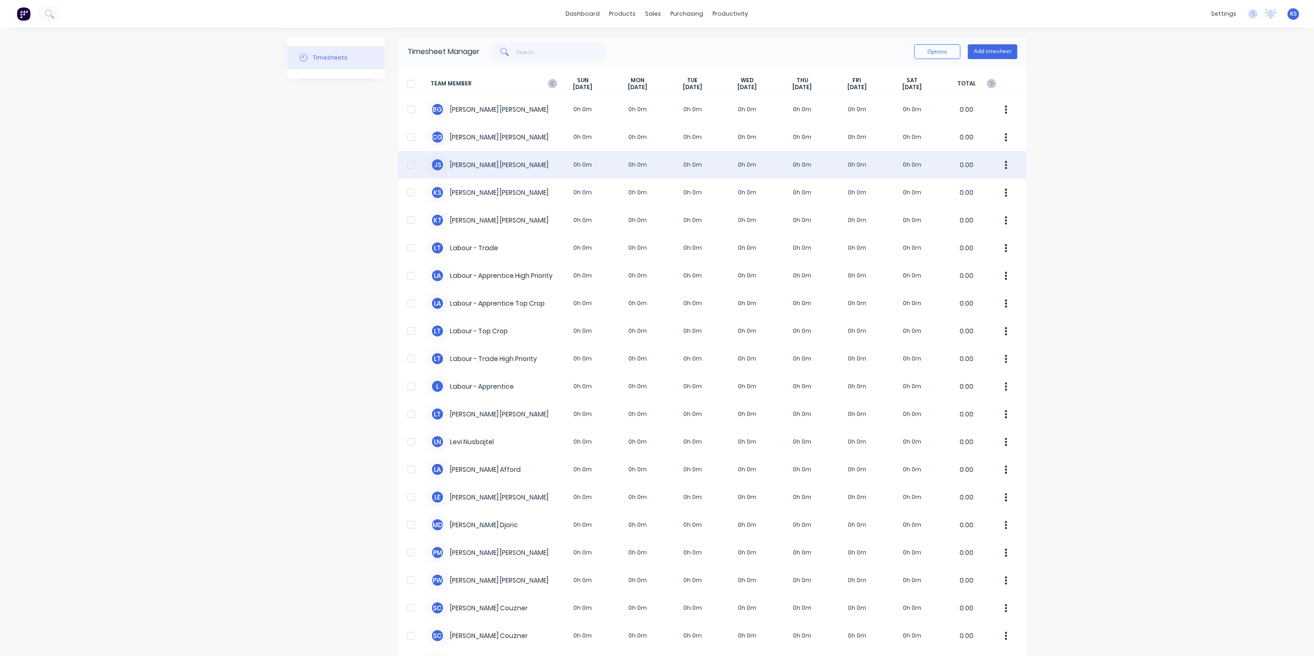
click at [464, 162] on div "J S [PERSON_NAME] 0h 0m 0h 0m 0h 0m 0h 0m 0h 0m 0h 0m 0h 0m 0.00" at bounding box center [712, 165] width 628 height 28
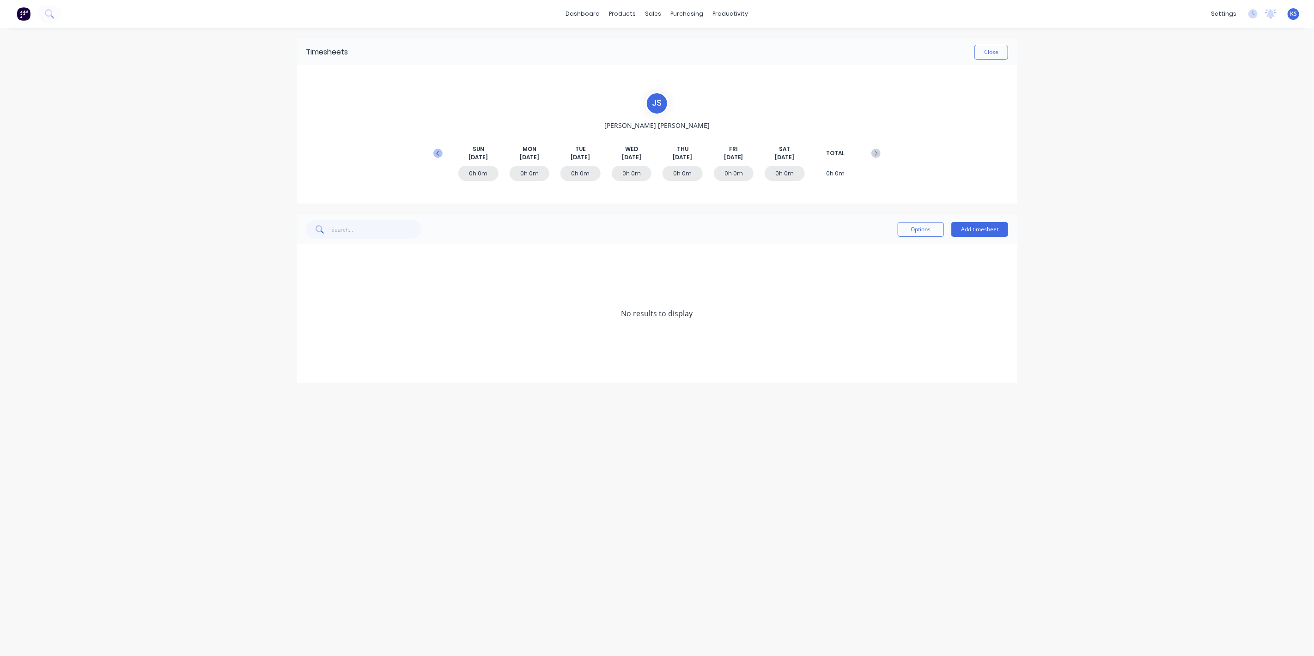
click at [441, 154] on icon at bounding box center [437, 153] width 9 height 9
click at [307, 368] on icon at bounding box center [309, 369] width 6 height 6
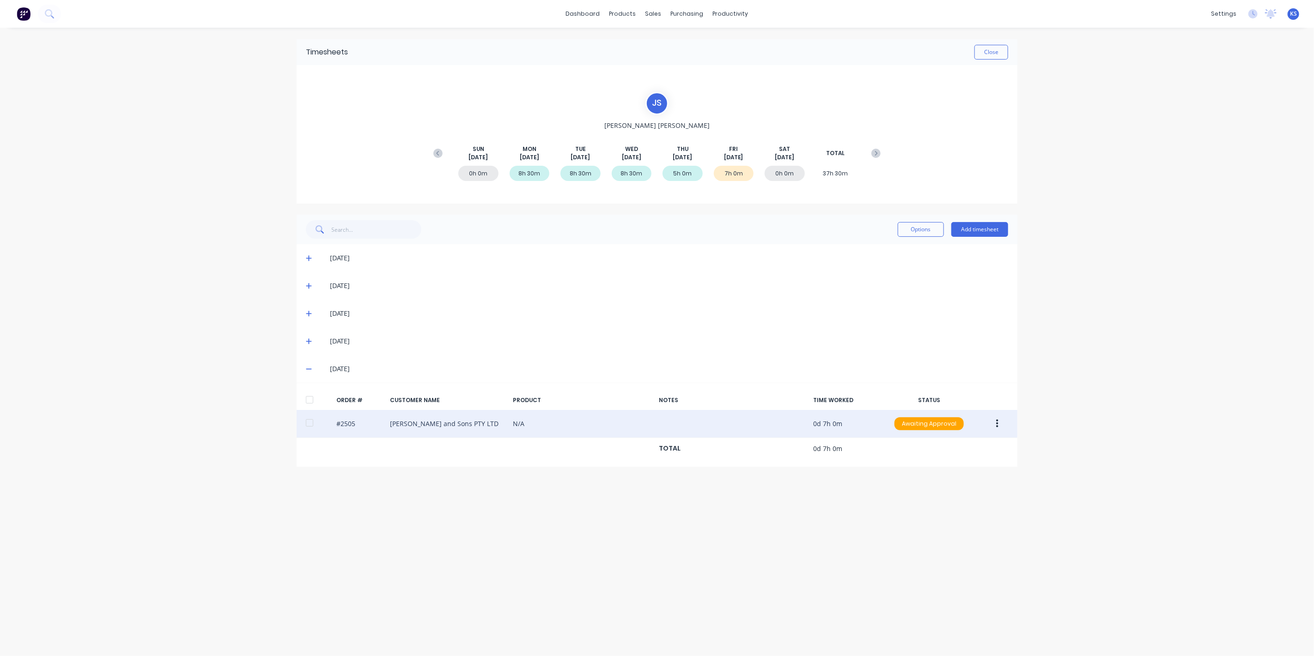
click at [311, 424] on div at bounding box center [309, 423] width 18 height 18
click at [996, 424] on icon "button" at bounding box center [997, 424] width 2 height 10
click at [972, 448] on div "Approve" at bounding box center [963, 448] width 71 height 13
click at [999, 60] on div "Timesheets Close" at bounding box center [657, 52] width 720 height 26
click at [1001, 49] on button "Close" at bounding box center [991, 52] width 34 height 15
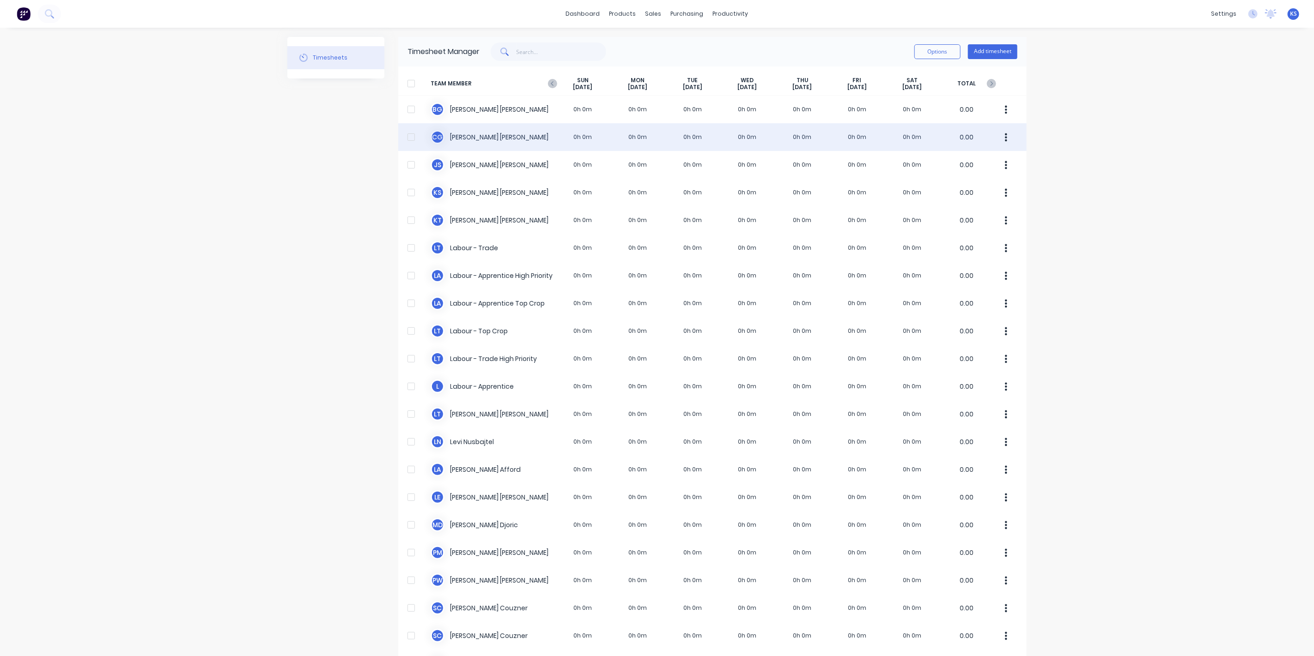
click at [461, 139] on div "C G [PERSON_NAME] 0h 0m 0h 0m 0h 0m 0h 0m 0h 0m 0h 0m 0h 0m 0.00" at bounding box center [712, 137] width 628 height 28
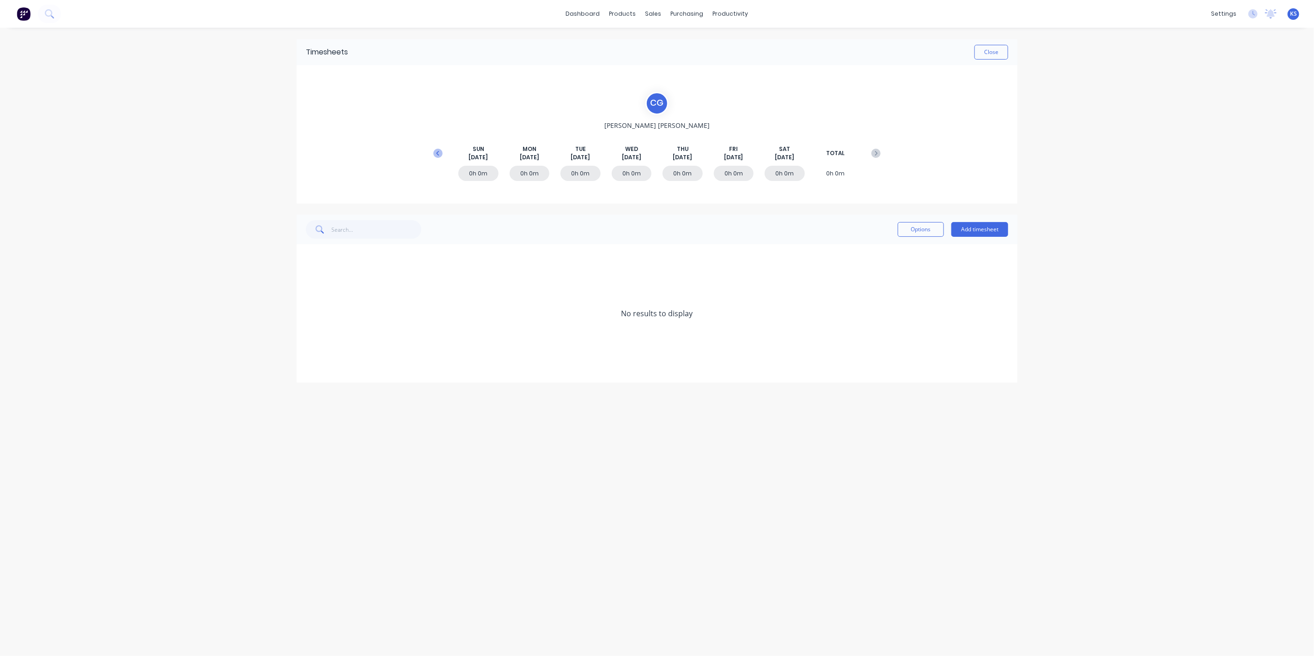
click at [436, 156] on icon at bounding box center [437, 153] width 9 height 9
click at [310, 370] on icon at bounding box center [309, 369] width 6 height 6
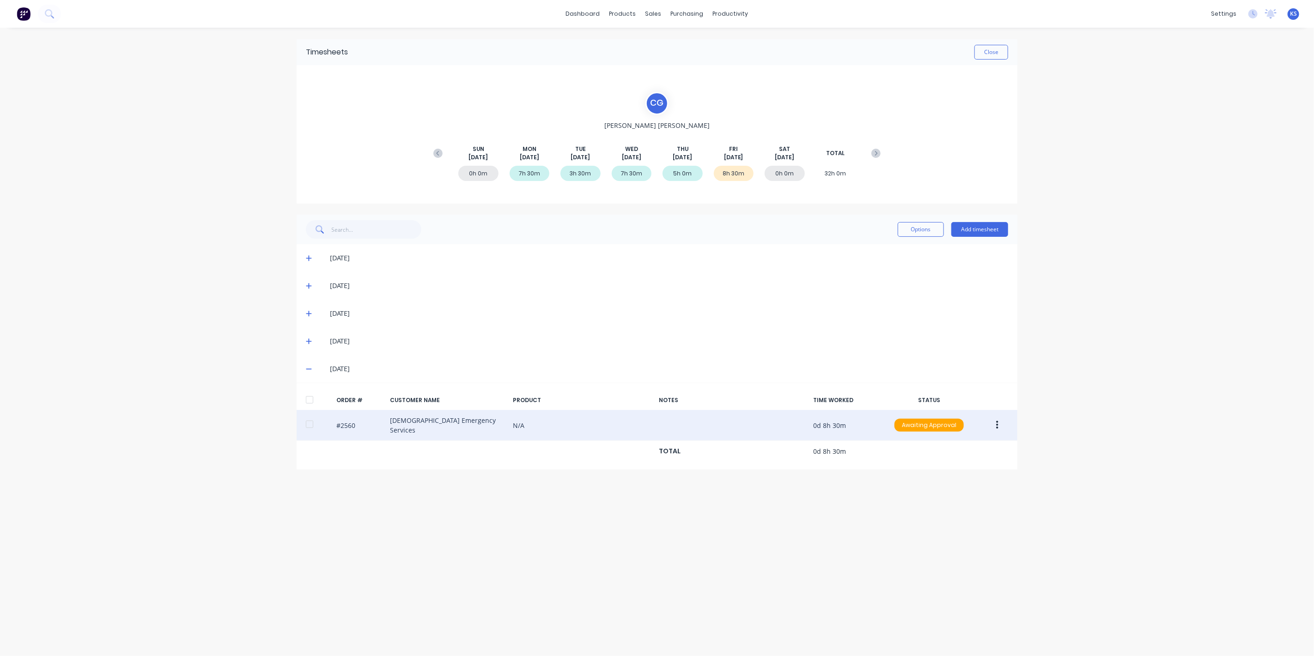
click at [312, 423] on div at bounding box center [309, 424] width 18 height 18
click at [998, 422] on icon "button" at bounding box center [997, 425] width 2 height 8
click at [962, 447] on div "Approve" at bounding box center [963, 449] width 71 height 13
click at [999, 424] on button "button" at bounding box center [997, 425] width 22 height 17
click at [935, 490] on div "Edit" at bounding box center [963, 486] width 71 height 13
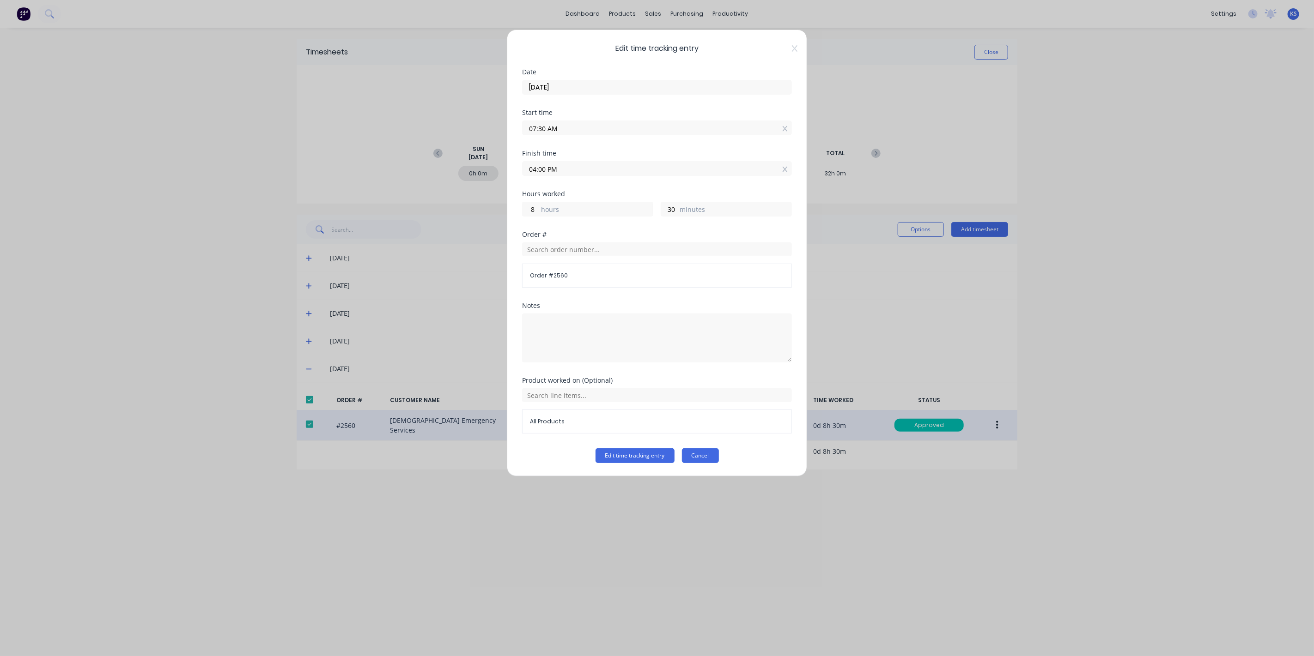
click at [710, 454] on button "Cancel" at bounding box center [700, 455] width 37 height 15
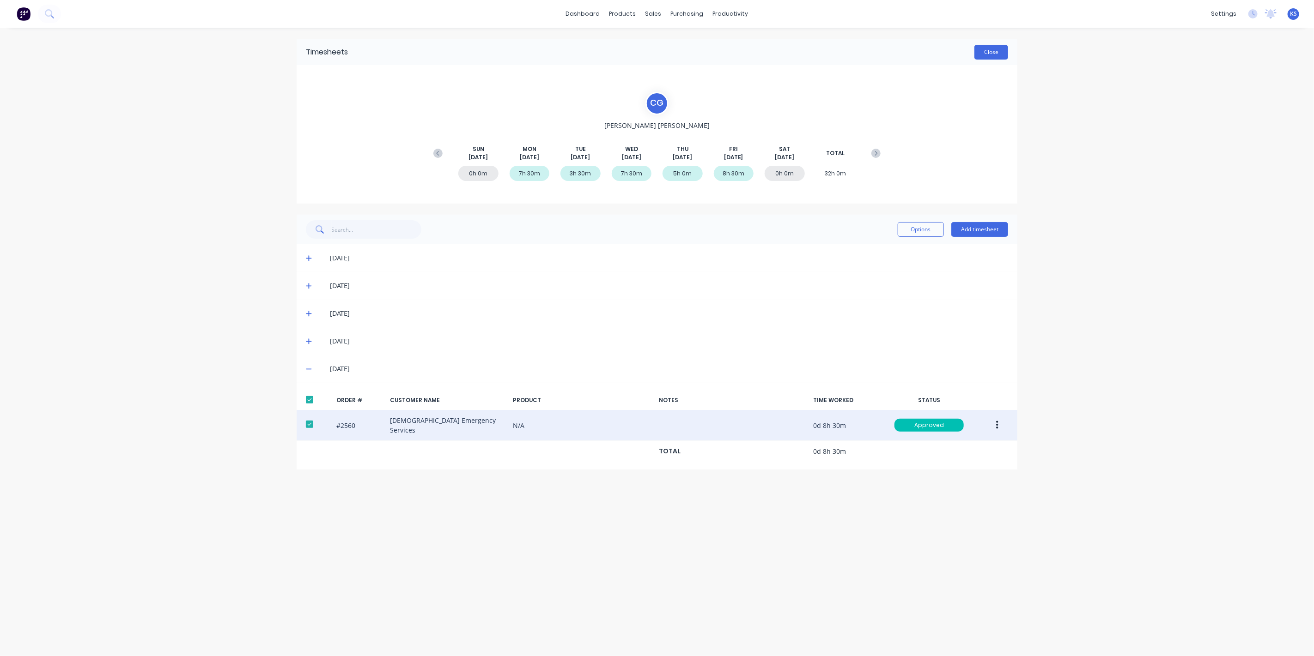
click at [991, 53] on button "Close" at bounding box center [991, 52] width 34 height 15
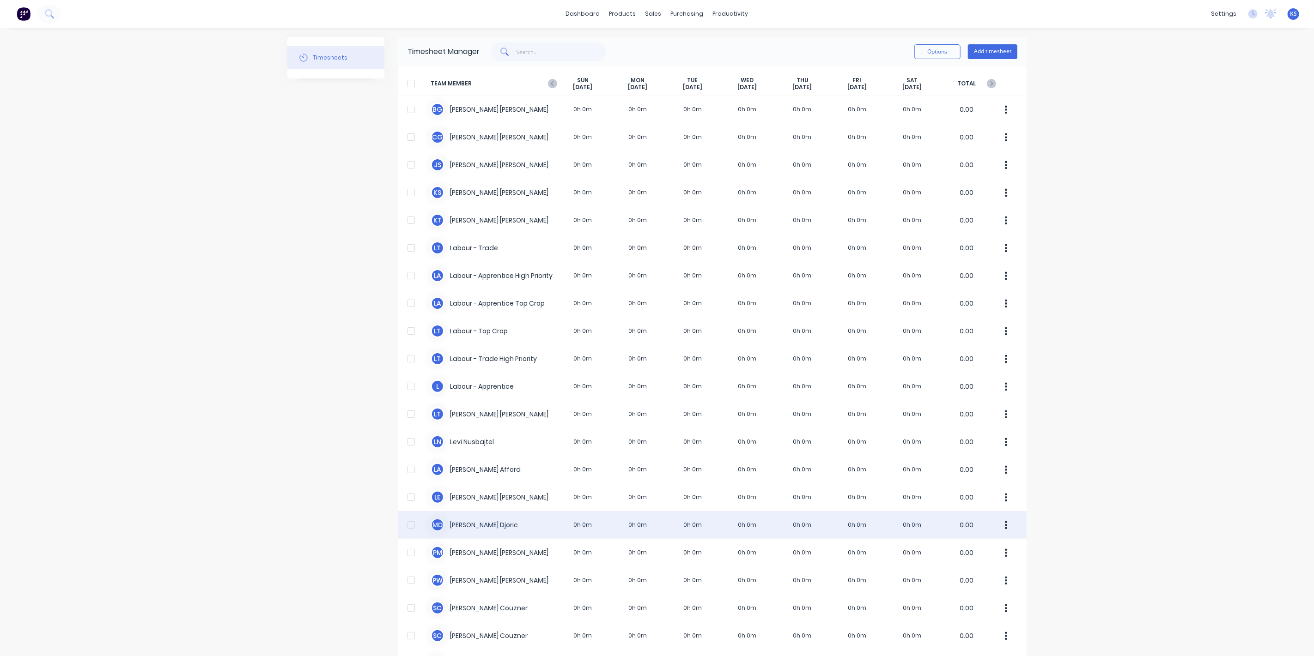
click at [455, 523] on div "M D [PERSON_NAME] 0h 0m 0h 0m 0h 0m 0h 0m 0h 0m 0h 0m 0h 0m 0.00" at bounding box center [712, 525] width 628 height 28
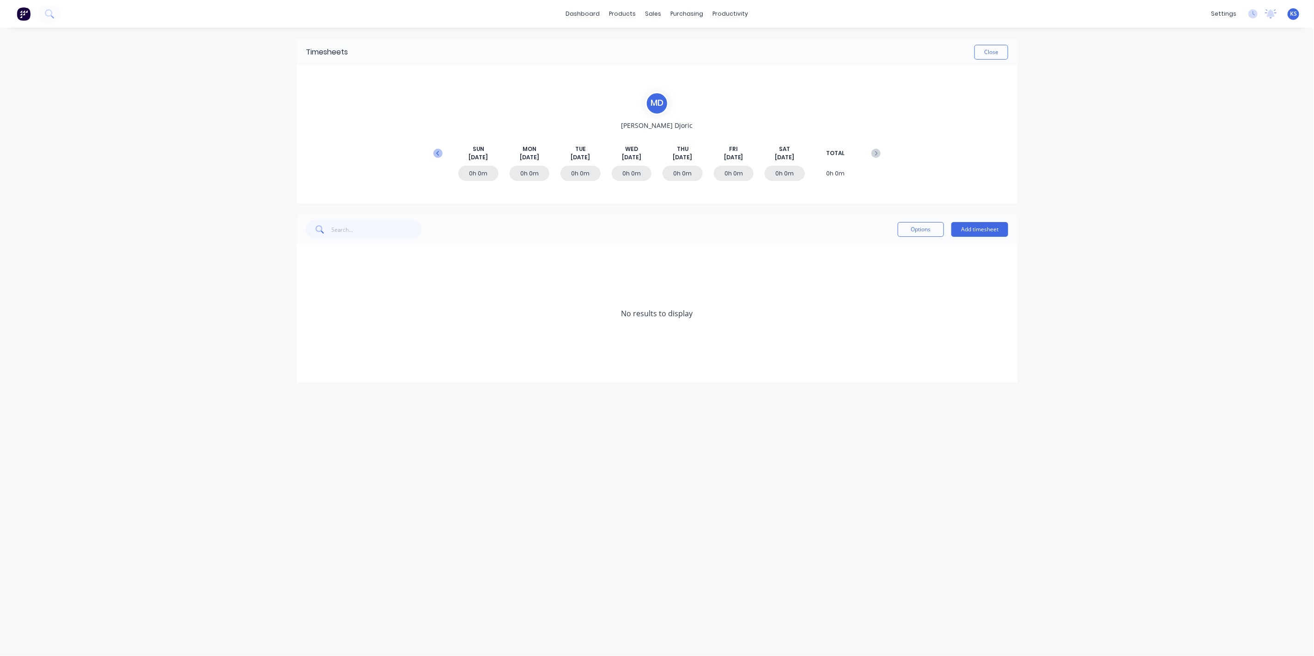
click at [442, 155] on icon at bounding box center [437, 153] width 9 height 9
click at [308, 338] on icon at bounding box center [309, 341] width 6 height 6
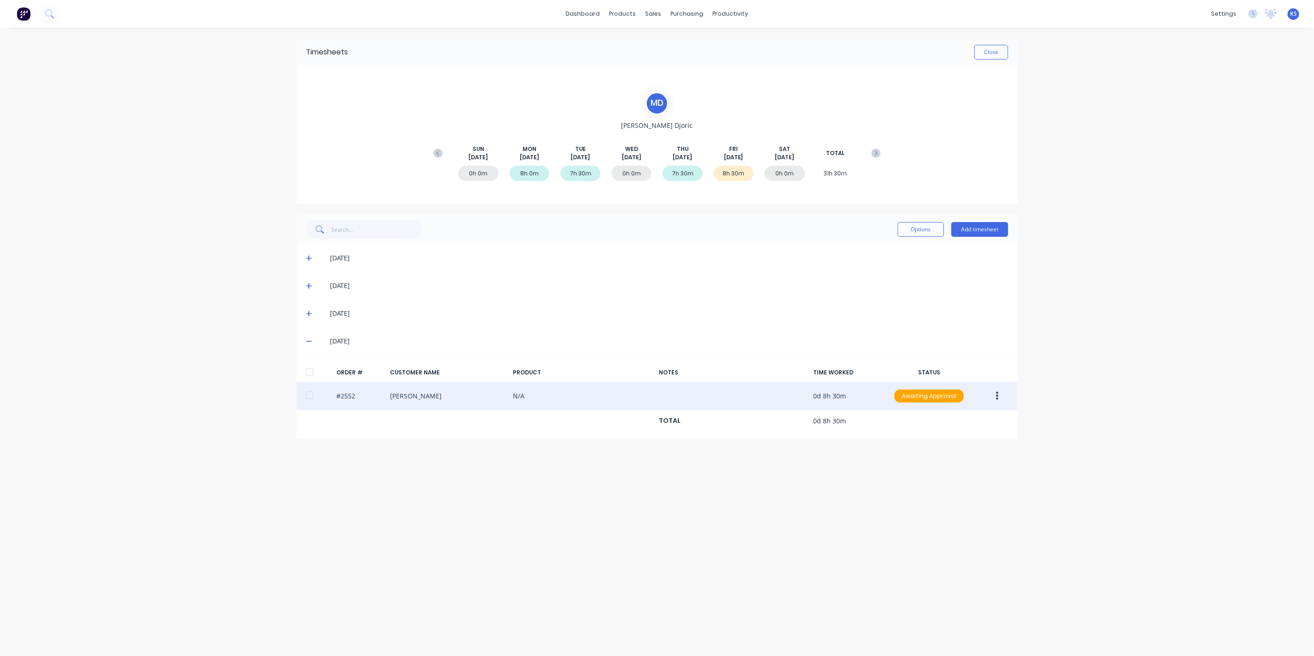
click at [310, 394] on div at bounding box center [309, 395] width 18 height 18
click at [1000, 393] on button "button" at bounding box center [997, 396] width 22 height 17
click at [982, 424] on div "Approve" at bounding box center [963, 420] width 71 height 13
click at [1004, 58] on button "Close" at bounding box center [991, 52] width 34 height 15
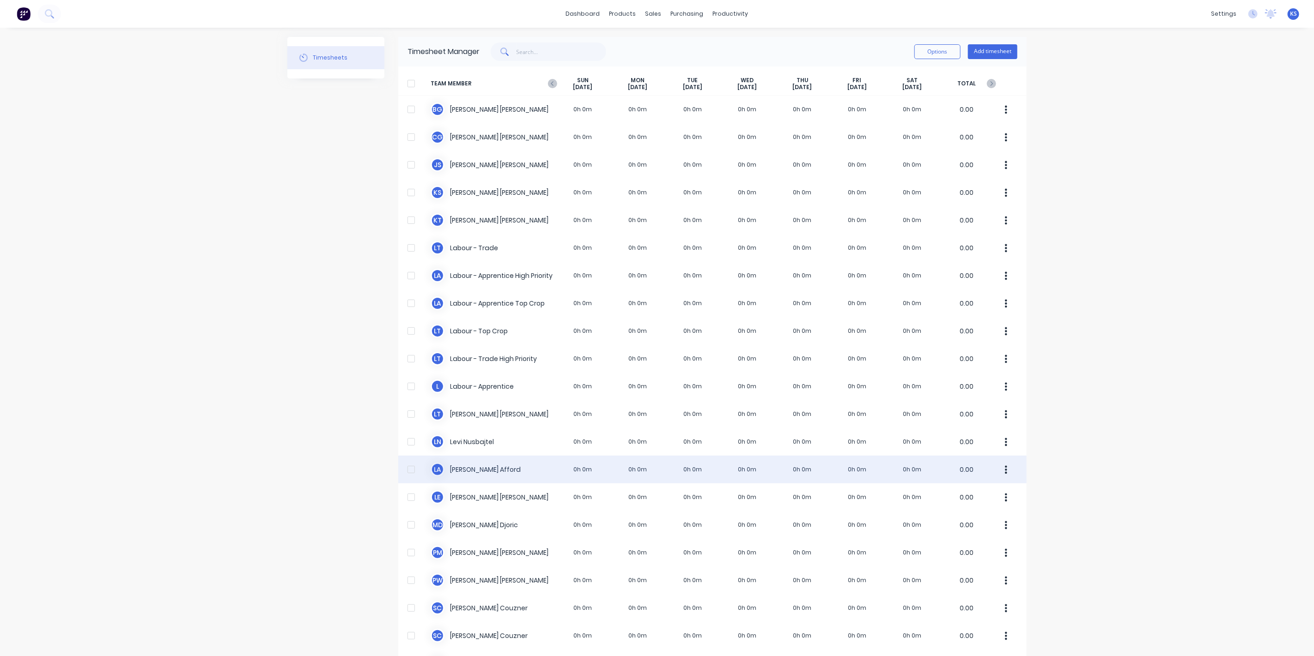
click at [462, 475] on div "[PERSON_NAME] 0h 0m 0h 0m 0h 0m 0h 0m 0h 0m 0h 0m 0h 0m 0.00" at bounding box center [712, 470] width 628 height 28
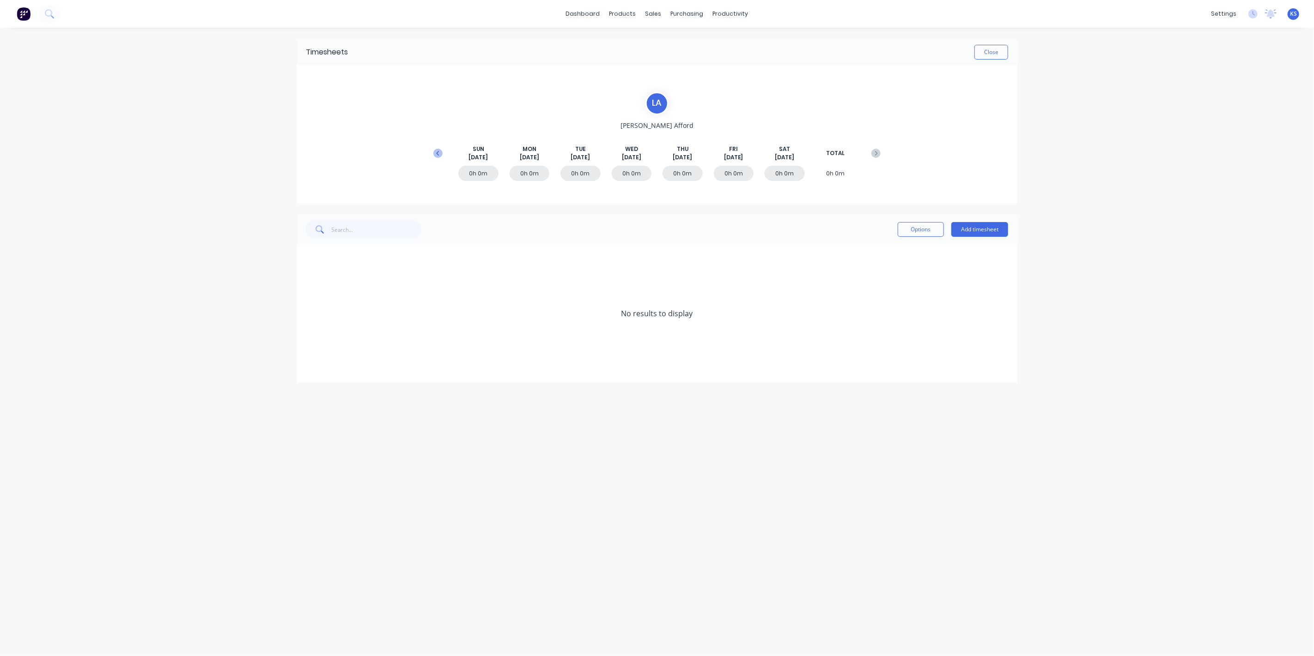
click at [436, 152] on icon at bounding box center [437, 153] width 3 height 5
click at [309, 366] on icon at bounding box center [309, 369] width 6 height 6
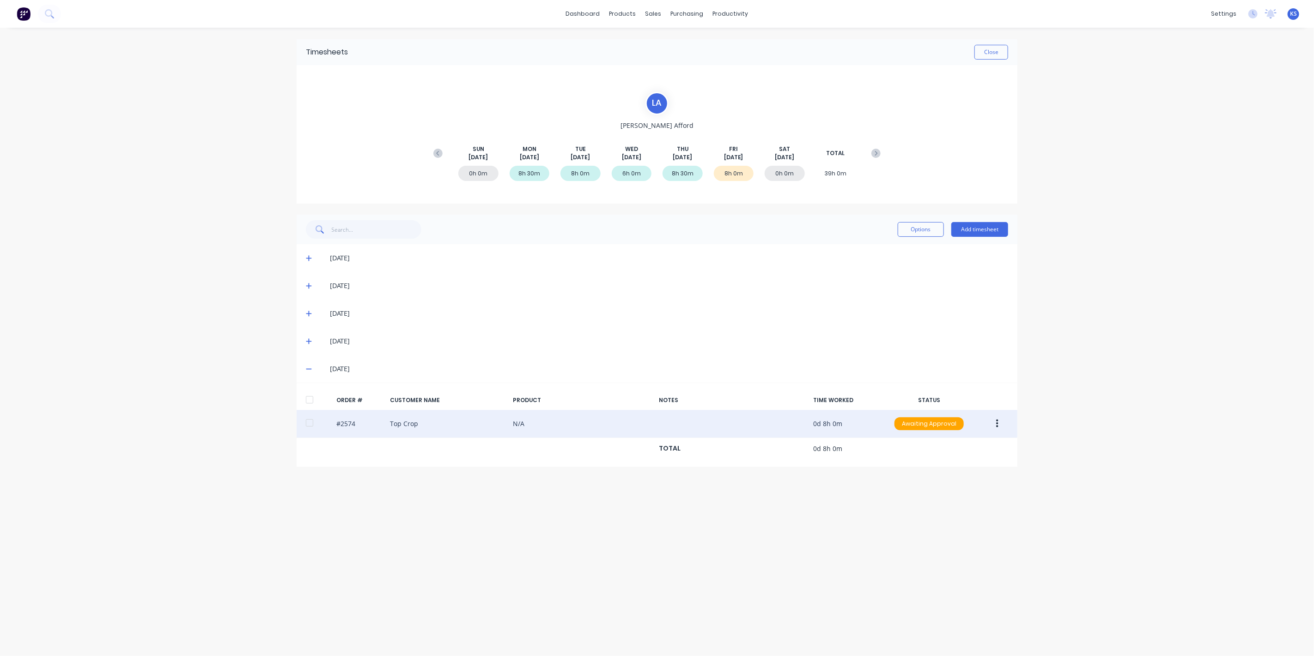
click at [312, 422] on div at bounding box center [309, 423] width 18 height 18
click at [1005, 424] on button "button" at bounding box center [997, 424] width 22 height 17
click at [966, 452] on div "Approve" at bounding box center [963, 448] width 71 height 13
click at [989, 48] on button "Close" at bounding box center [991, 52] width 34 height 15
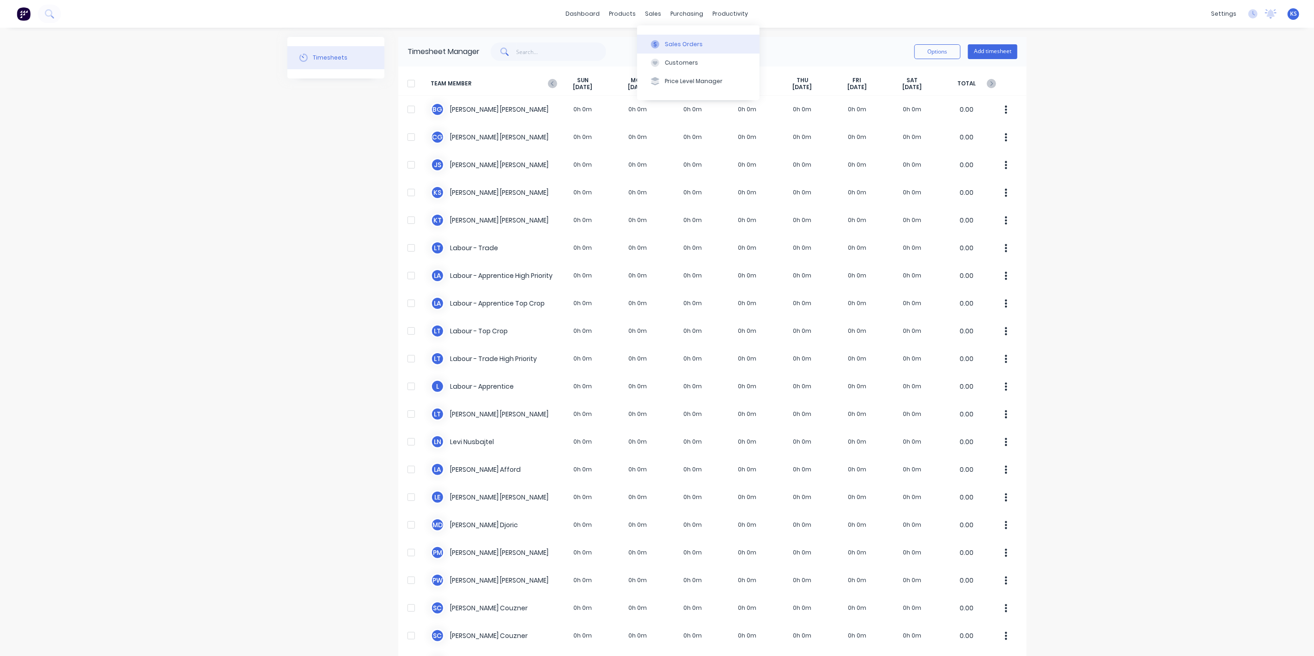
click at [677, 40] on div "Sales Orders" at bounding box center [684, 44] width 38 height 8
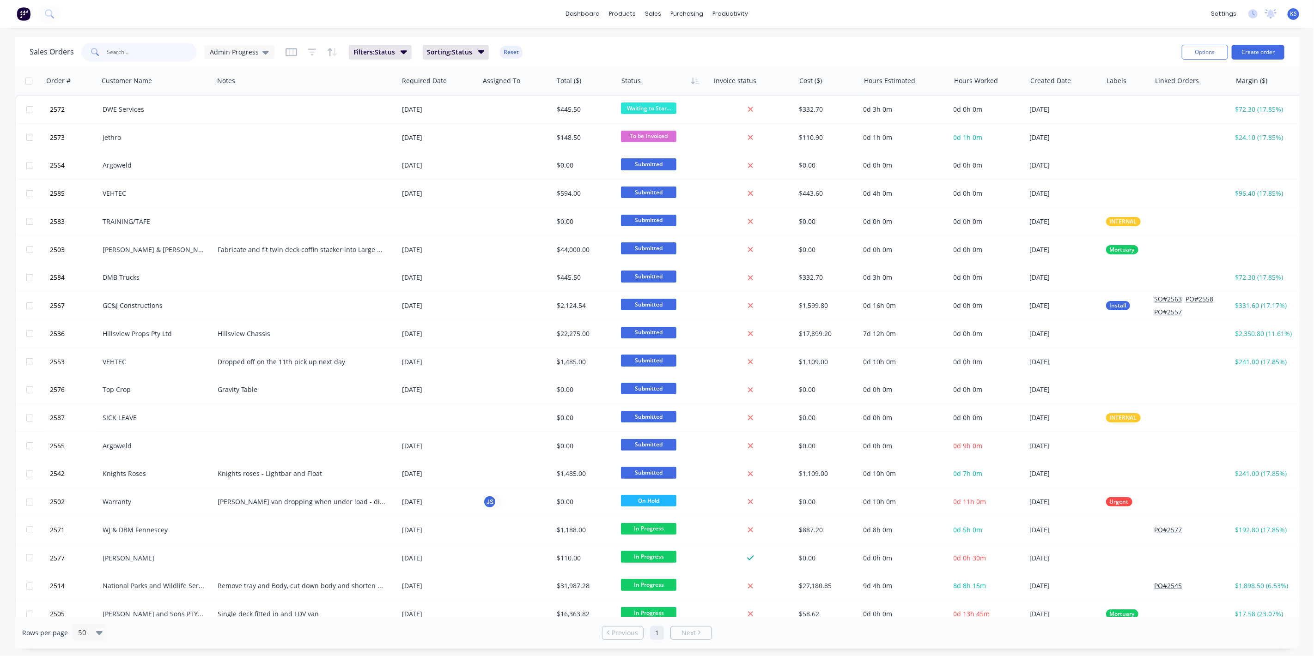
click at [122, 45] on input "text" at bounding box center [152, 52] width 90 height 18
type input "2574"
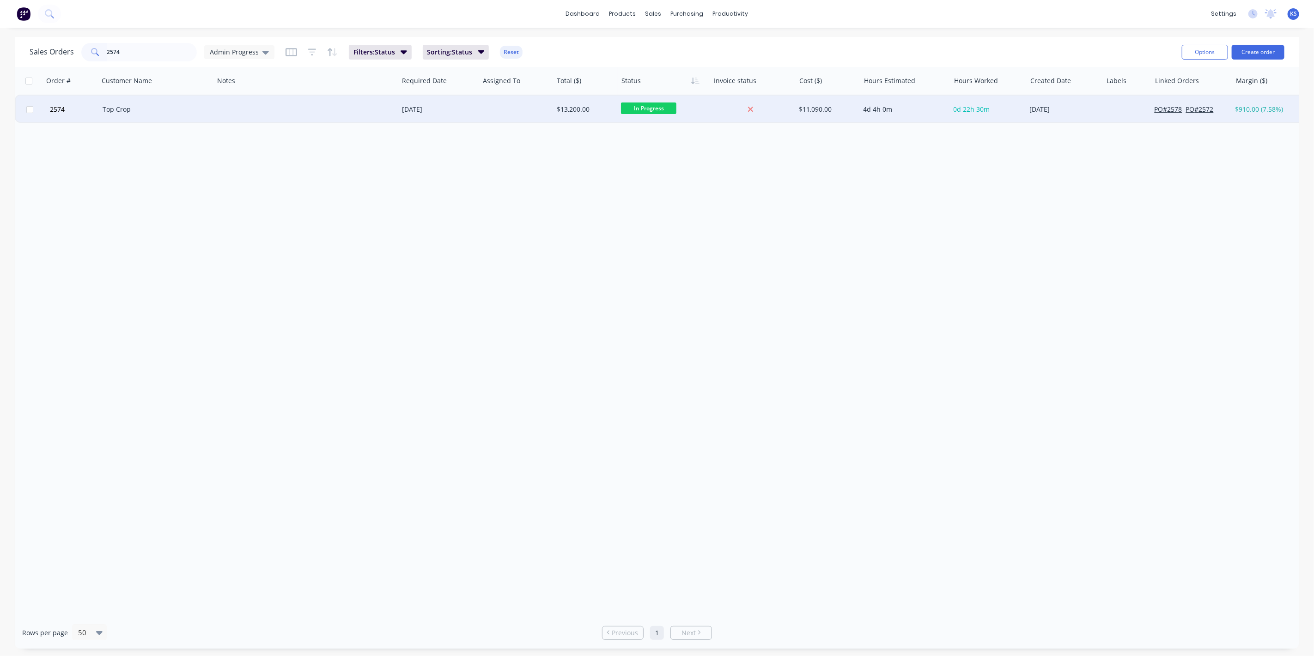
click at [111, 105] on div "Top Crop" at bounding box center [154, 109] width 103 height 9
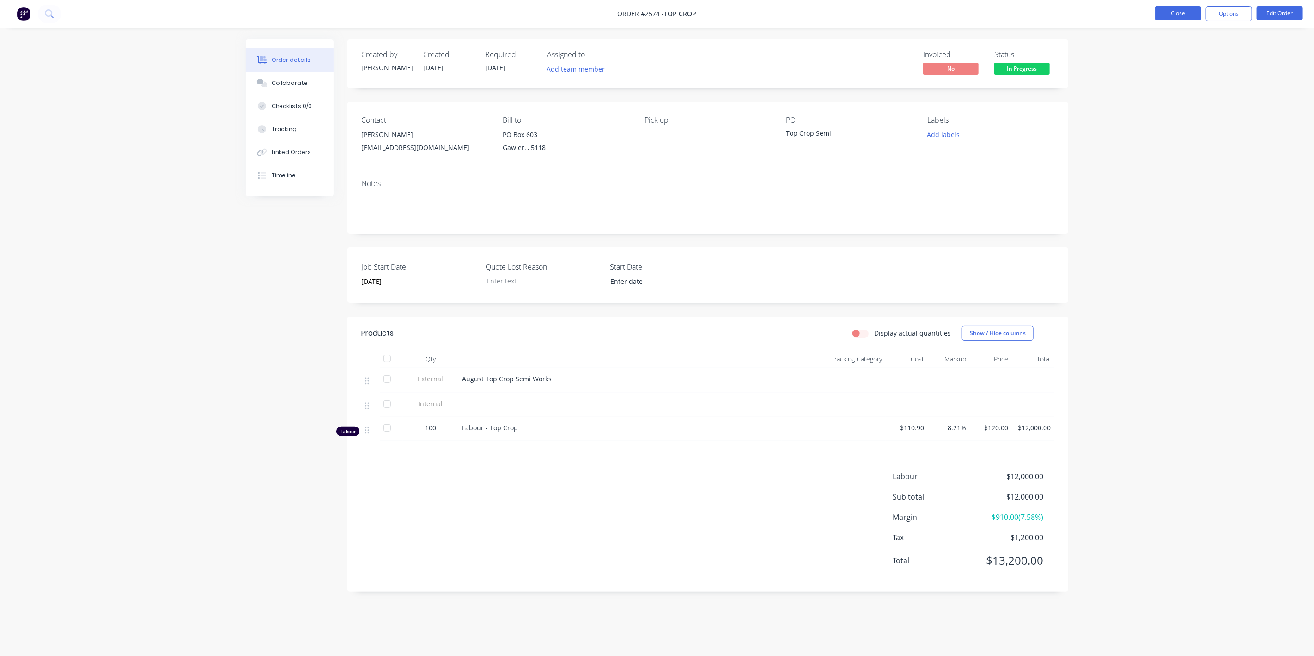
click at [1182, 14] on button "Close" at bounding box center [1178, 13] width 46 height 14
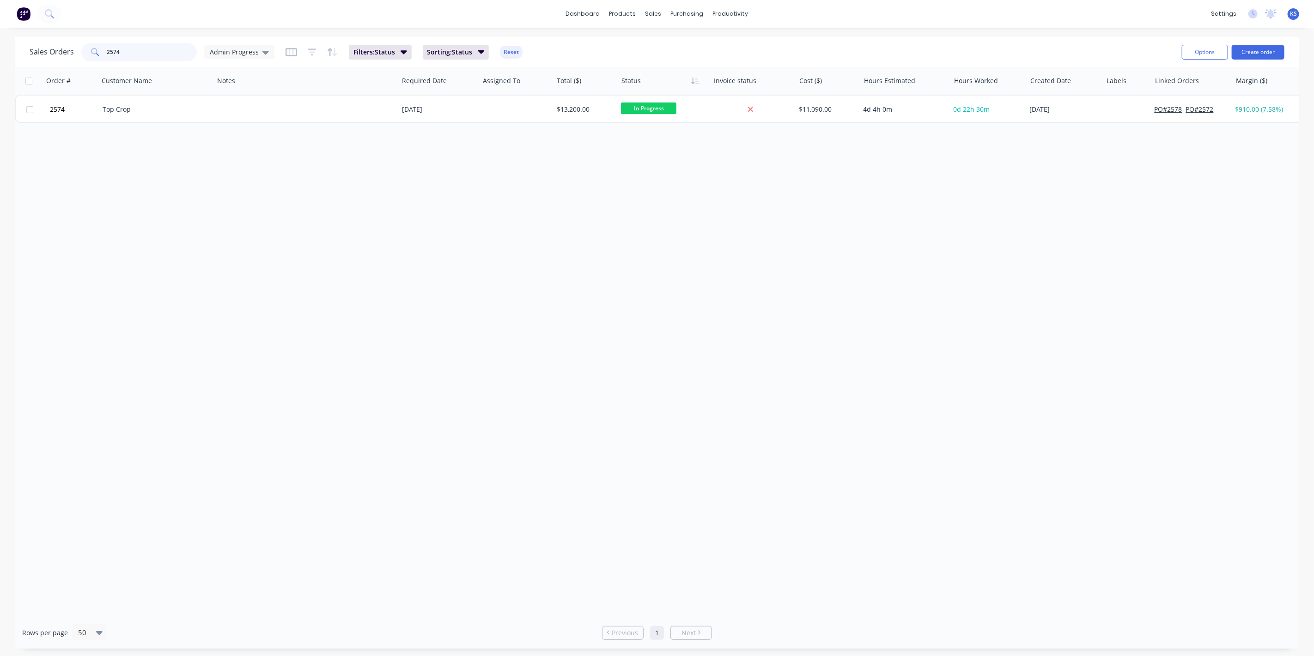
drag, startPoint x: 135, startPoint y: 47, endPoint x: -2, endPoint y: 48, distance: 137.2
click at [0, 48] on html "dashboard products sales purchasing productivity dashboard products Product Cat…" at bounding box center [657, 328] width 1314 height 656
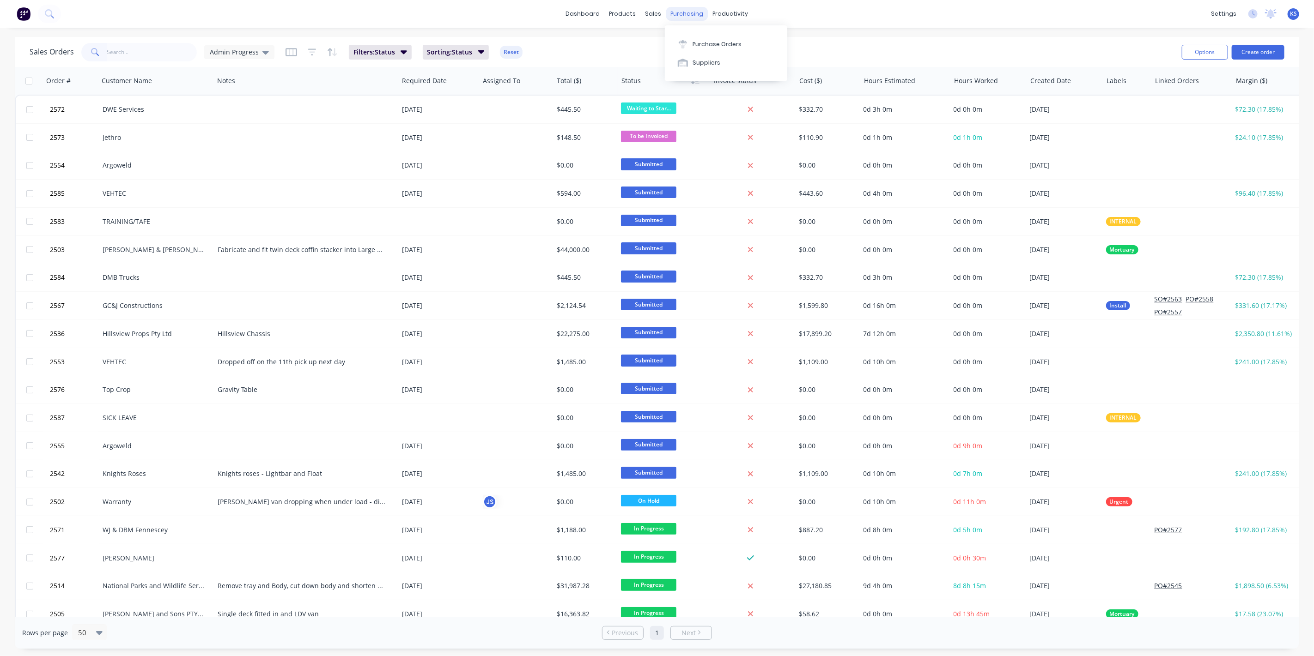
click at [686, 12] on div "purchasing" at bounding box center [687, 14] width 42 height 14
click at [688, 47] on div at bounding box center [683, 44] width 14 height 8
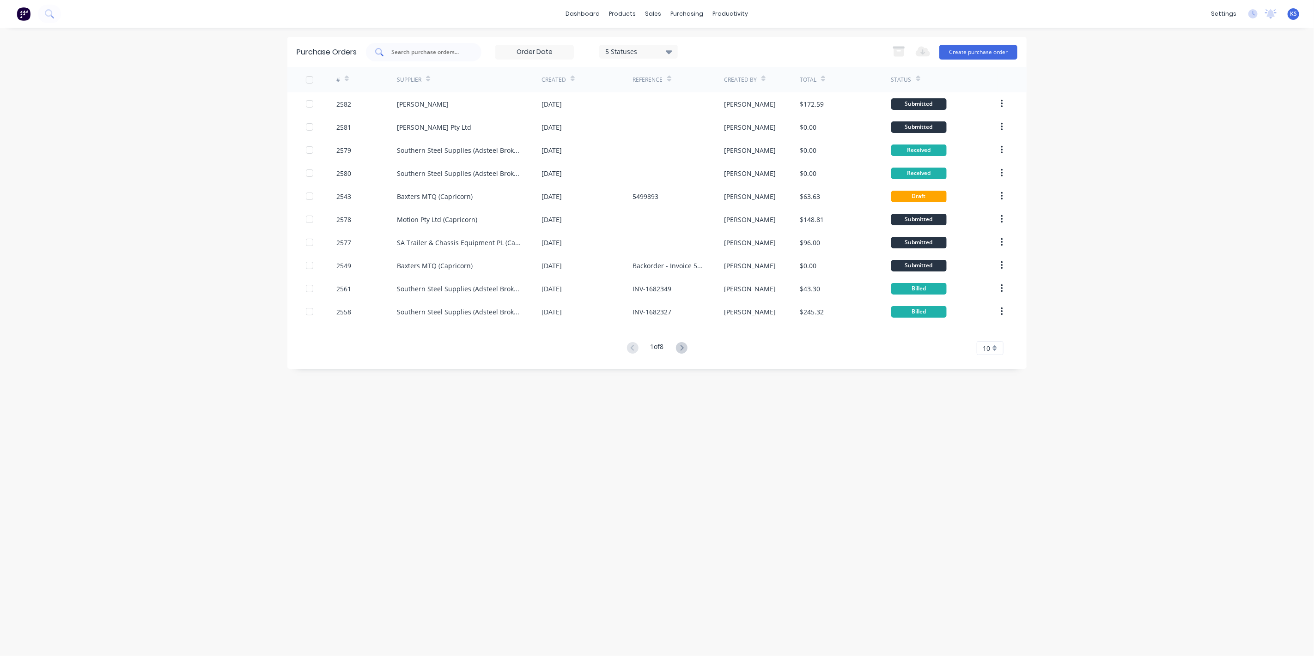
click at [405, 49] on input "text" at bounding box center [428, 52] width 77 height 9
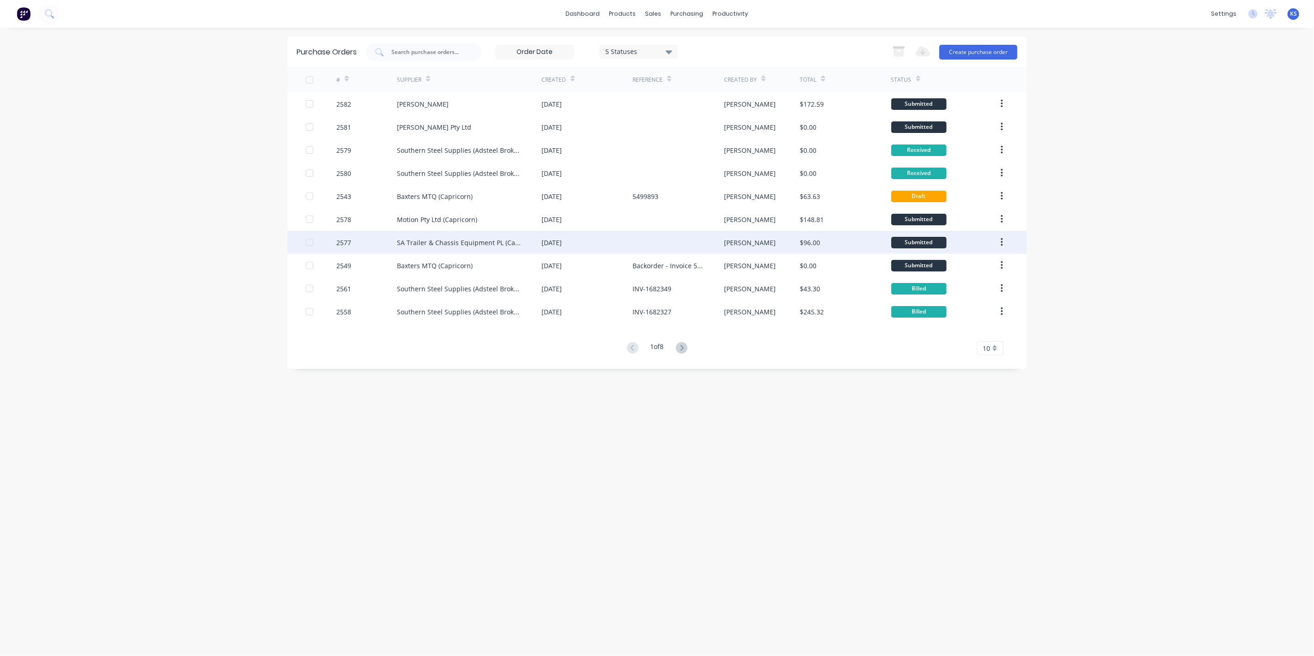
click at [472, 246] on div "SA Trailer & Chassis Equipment PL (Capricorn)" at bounding box center [460, 243] width 126 height 10
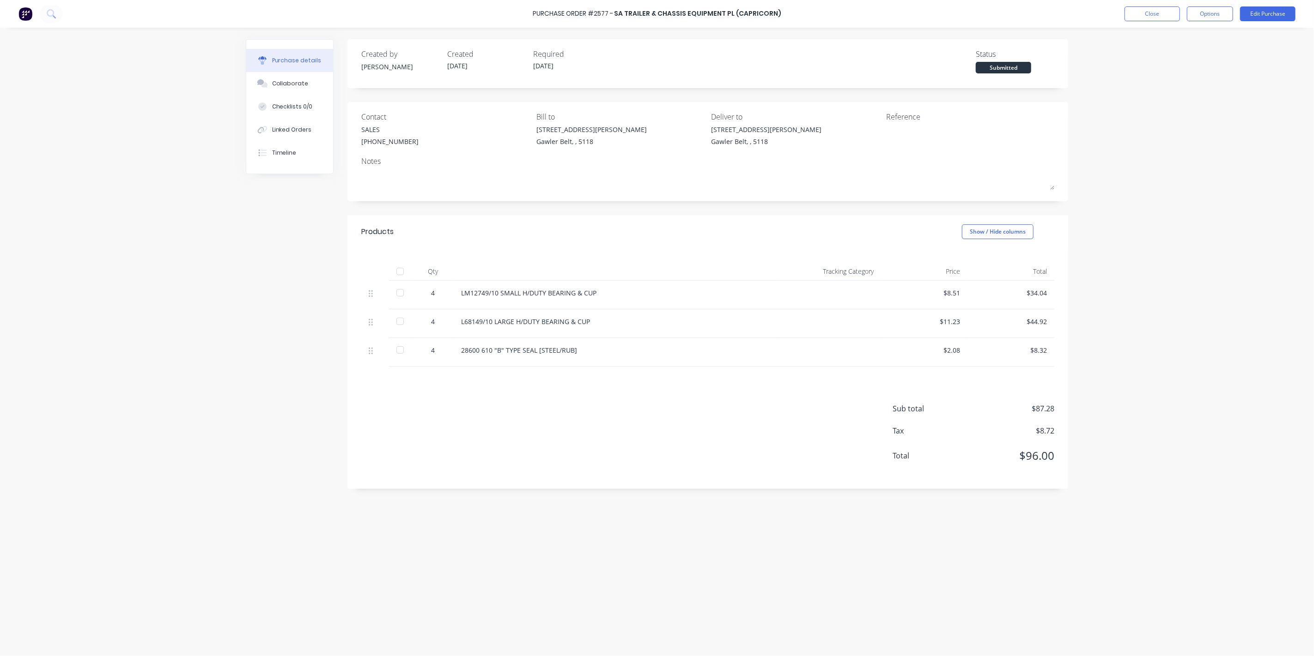
click at [403, 266] on div at bounding box center [400, 271] width 18 height 18
click at [1212, 20] on button "Options" at bounding box center [1210, 13] width 46 height 15
click at [1197, 61] on div "Convert to Bill" at bounding box center [1188, 55] width 71 height 13
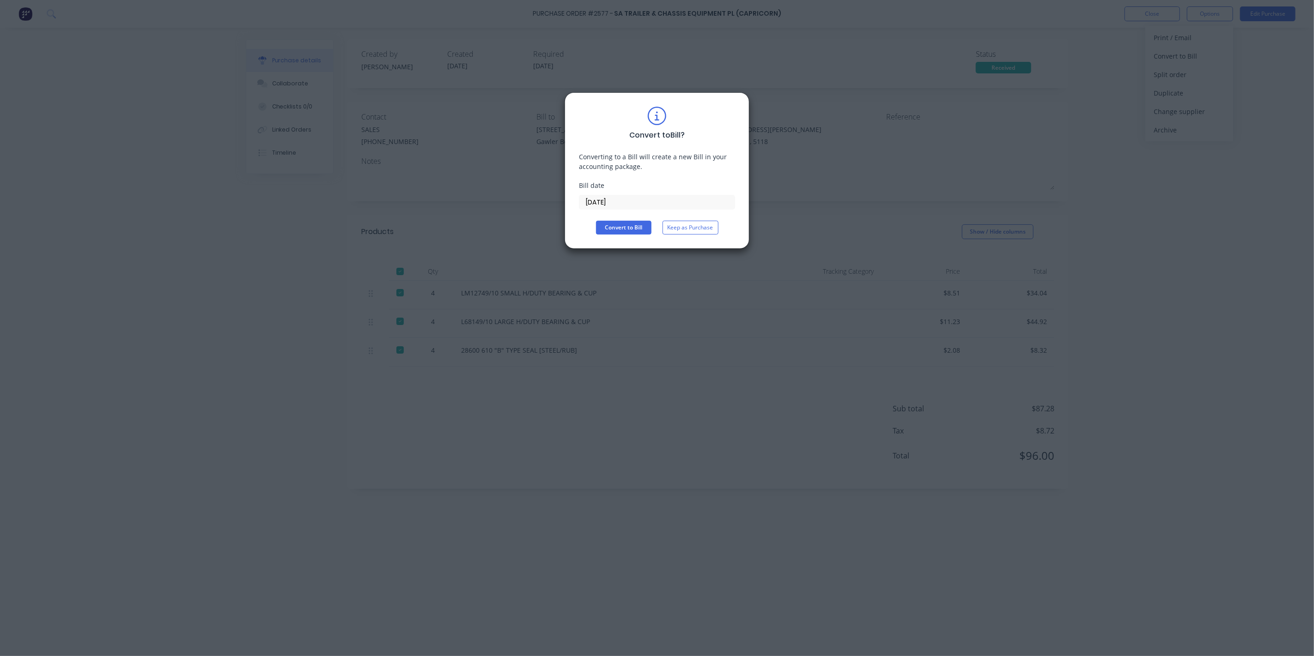
click at [640, 204] on input "[DATE]" at bounding box center [656, 202] width 155 height 14
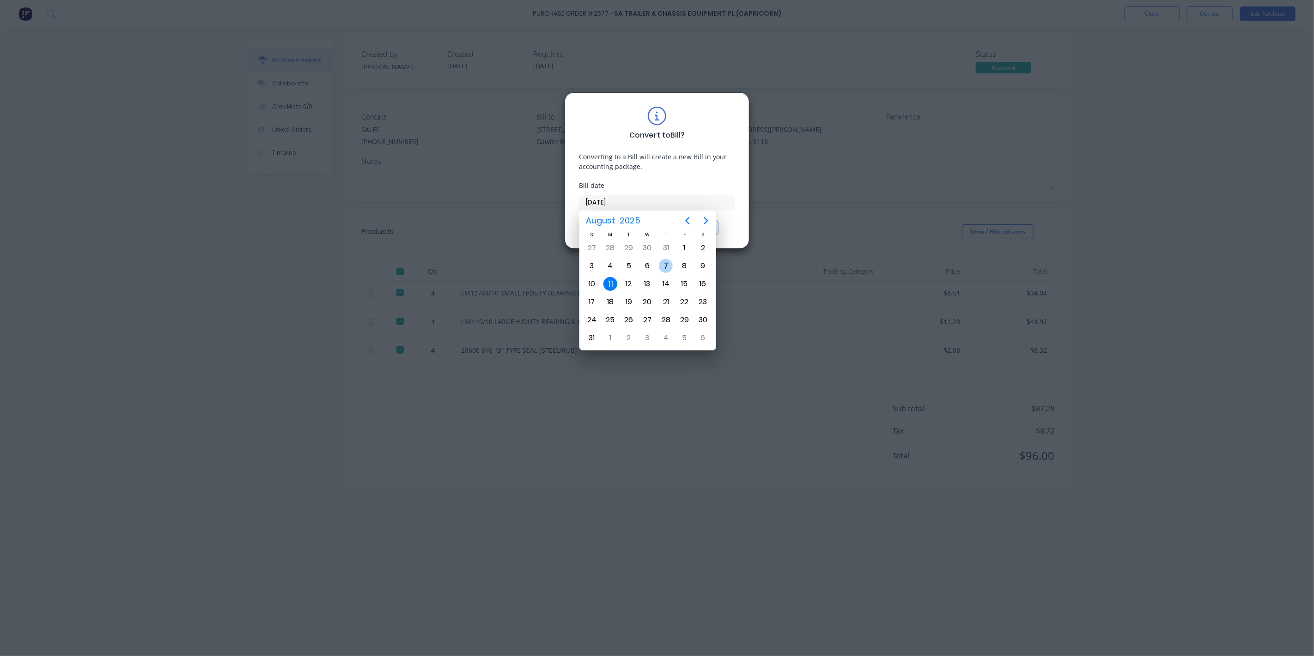
click at [666, 259] on div "7" at bounding box center [666, 266] width 14 height 14
type input "[DATE]"
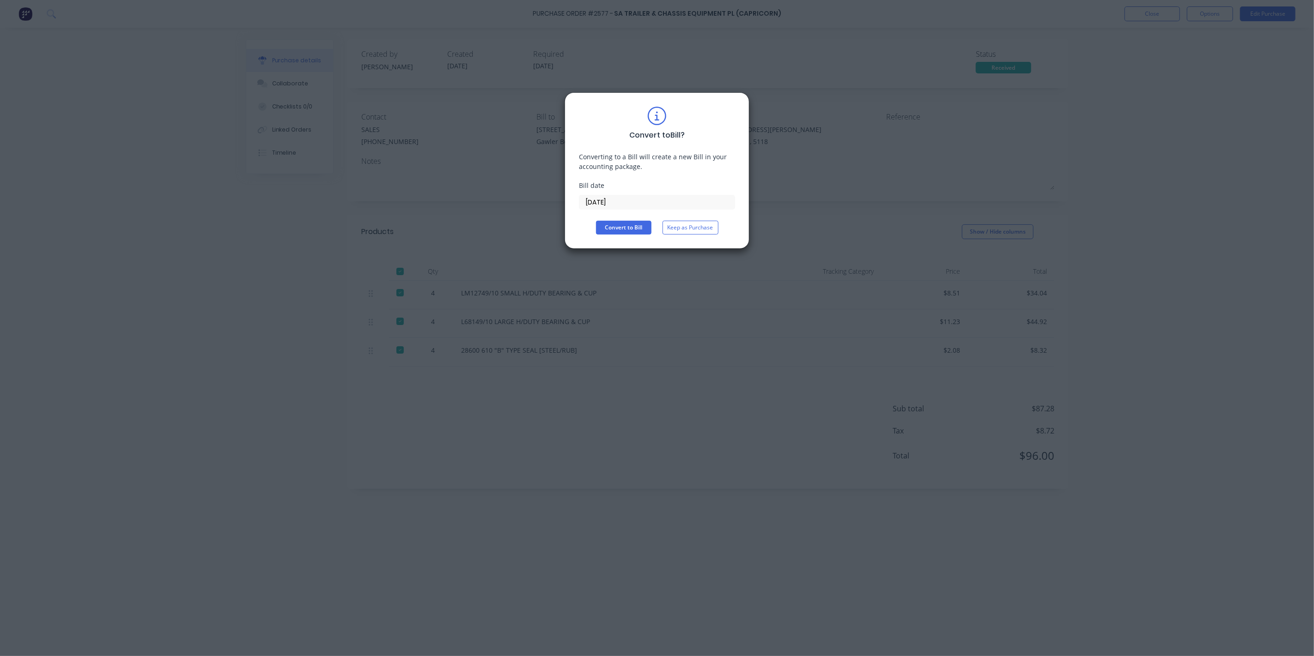
click at [636, 235] on div "Convert to Bill ? Converting to a Bill will create a new Bill in your accountin…" at bounding box center [656, 170] width 185 height 157
click at [636, 227] on button "Convert to Bill" at bounding box center [623, 228] width 55 height 14
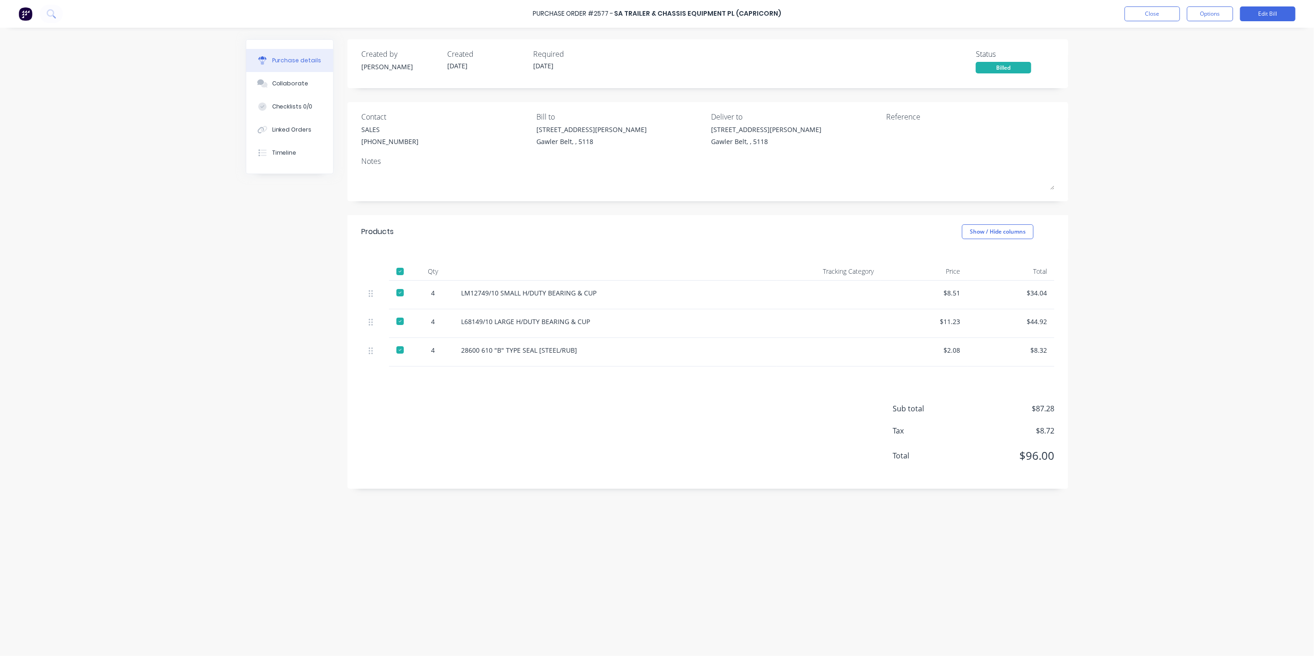
click at [1297, 12] on div "Purchase Order #2577 - SA Trailer & Chassis Equipment PL (Capricorn) Close Opti…" at bounding box center [657, 14] width 1314 height 28
click at [1291, 12] on button "Edit Bill" at bounding box center [1267, 13] width 55 height 15
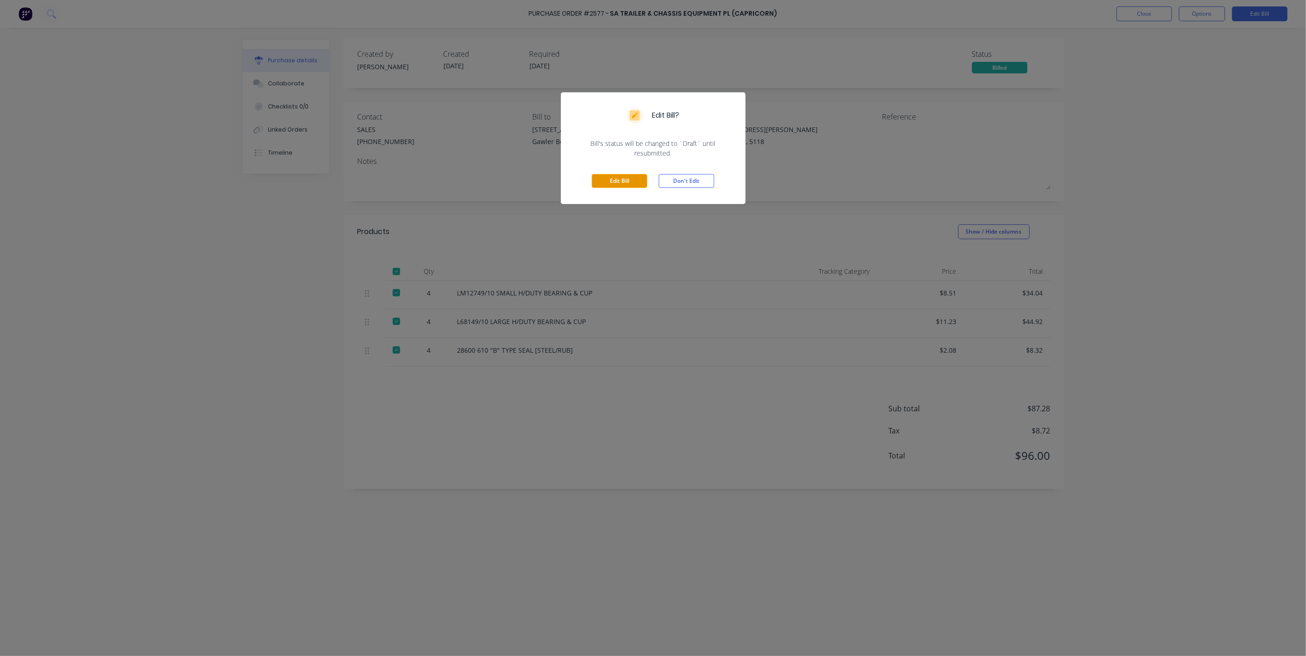
click at [603, 185] on button "Edit Bill" at bounding box center [619, 181] width 55 height 14
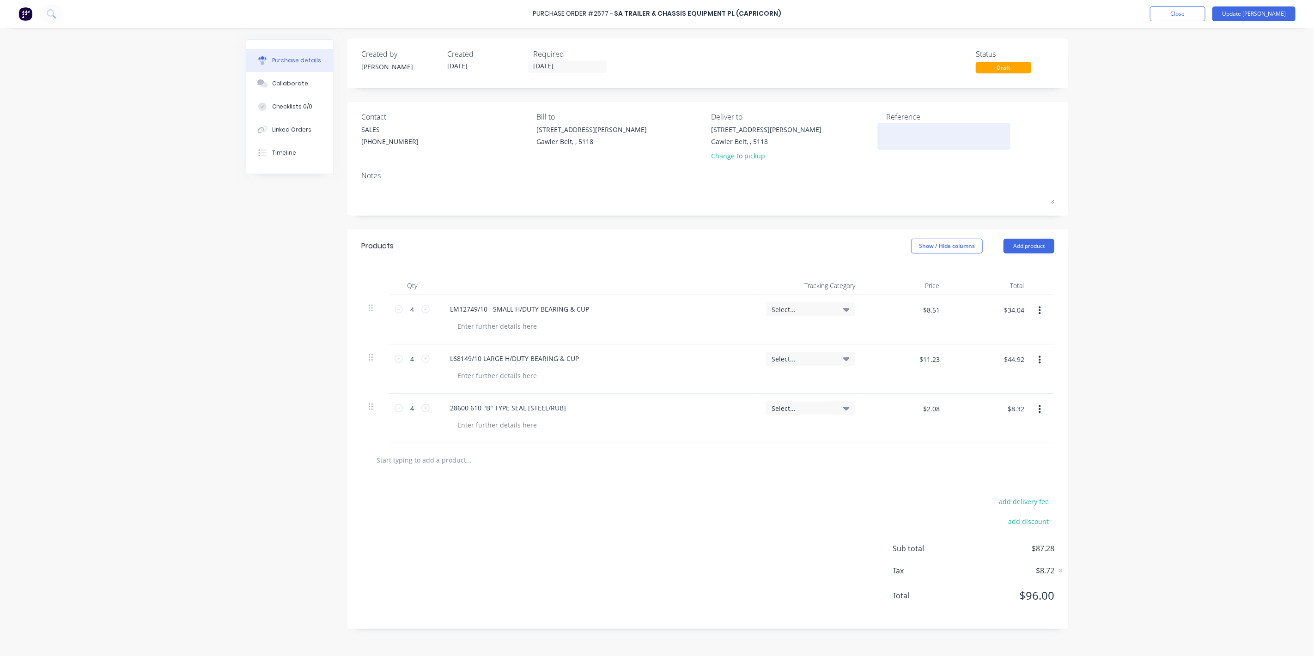
click at [944, 131] on textarea at bounding box center [943, 135] width 115 height 21
type textarea "4949"
type textarea "x"
type textarea "49491"
type textarea "x"
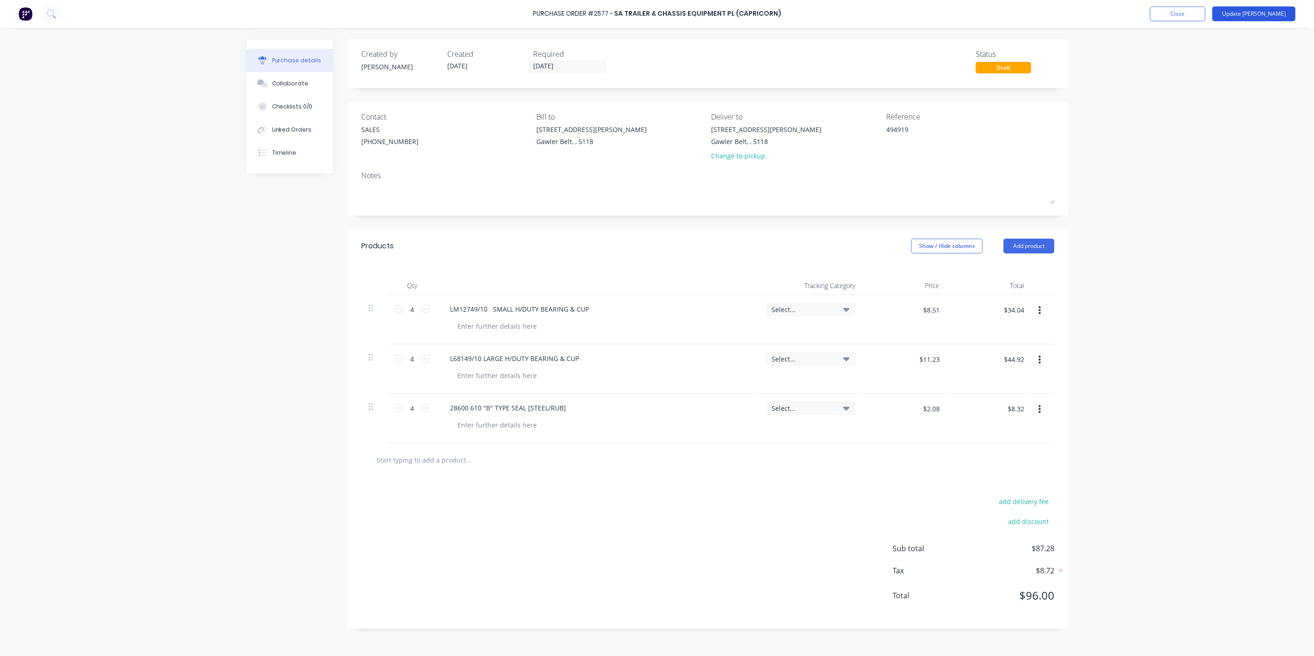
type textarea "494919"
type textarea "x"
type textarea "494919"
click at [1286, 18] on button "Update [PERSON_NAME]" at bounding box center [1253, 13] width 83 height 15
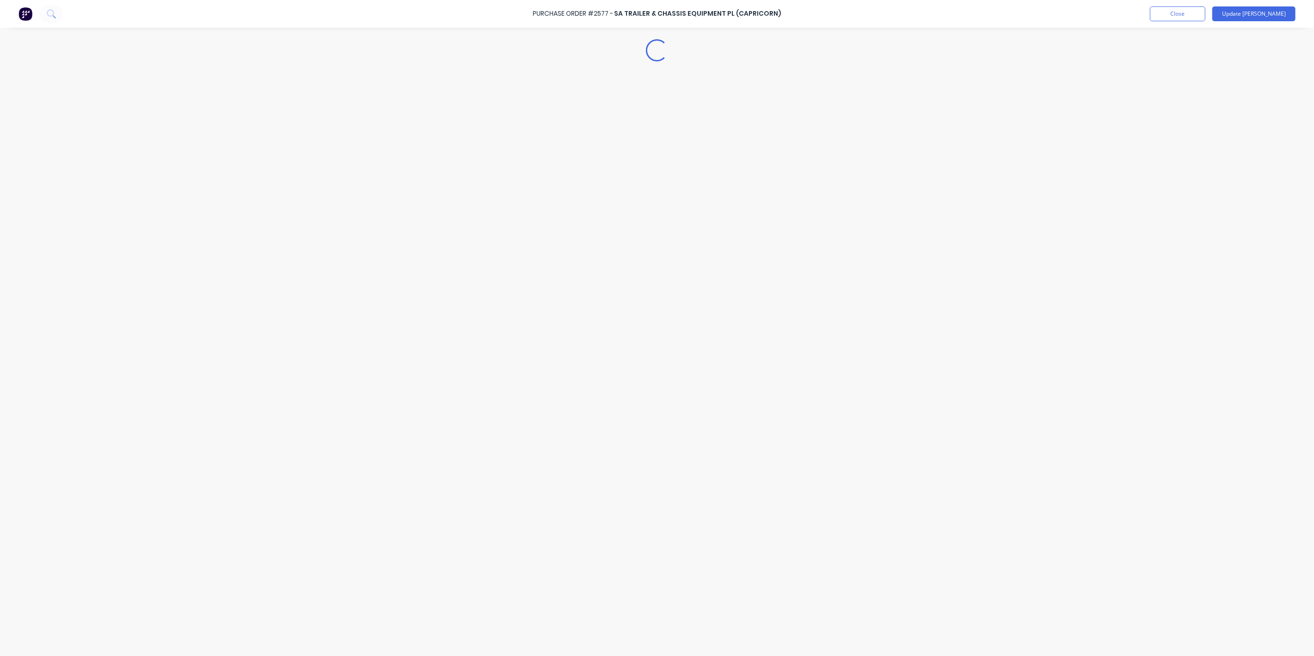
type textarea "x"
